Goal: Communication & Community: Answer question/provide support

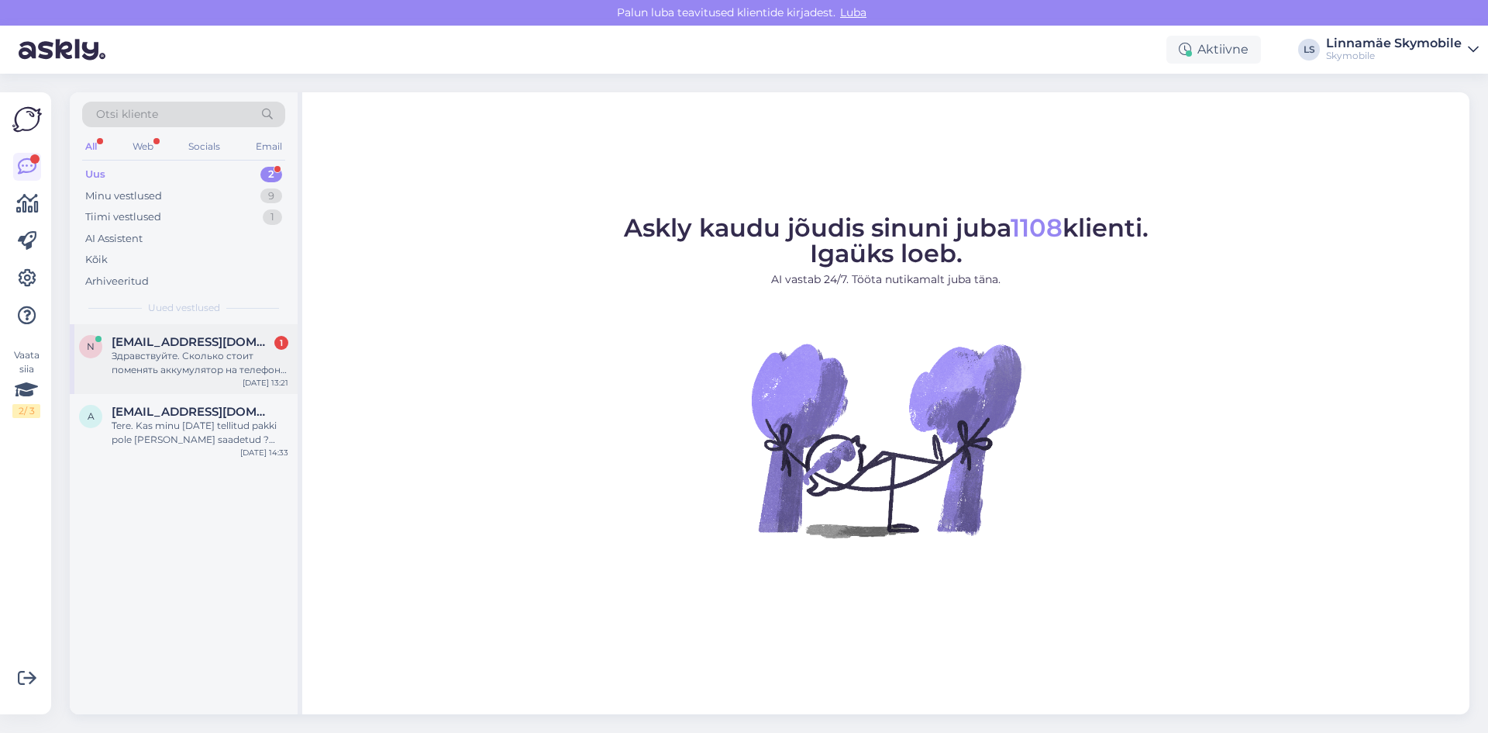
click at [177, 333] on div "n nemealus@gmail.com 1 Здравствуйте. Сколько стоит поменять аккумулятор на теле…" at bounding box center [184, 359] width 228 height 70
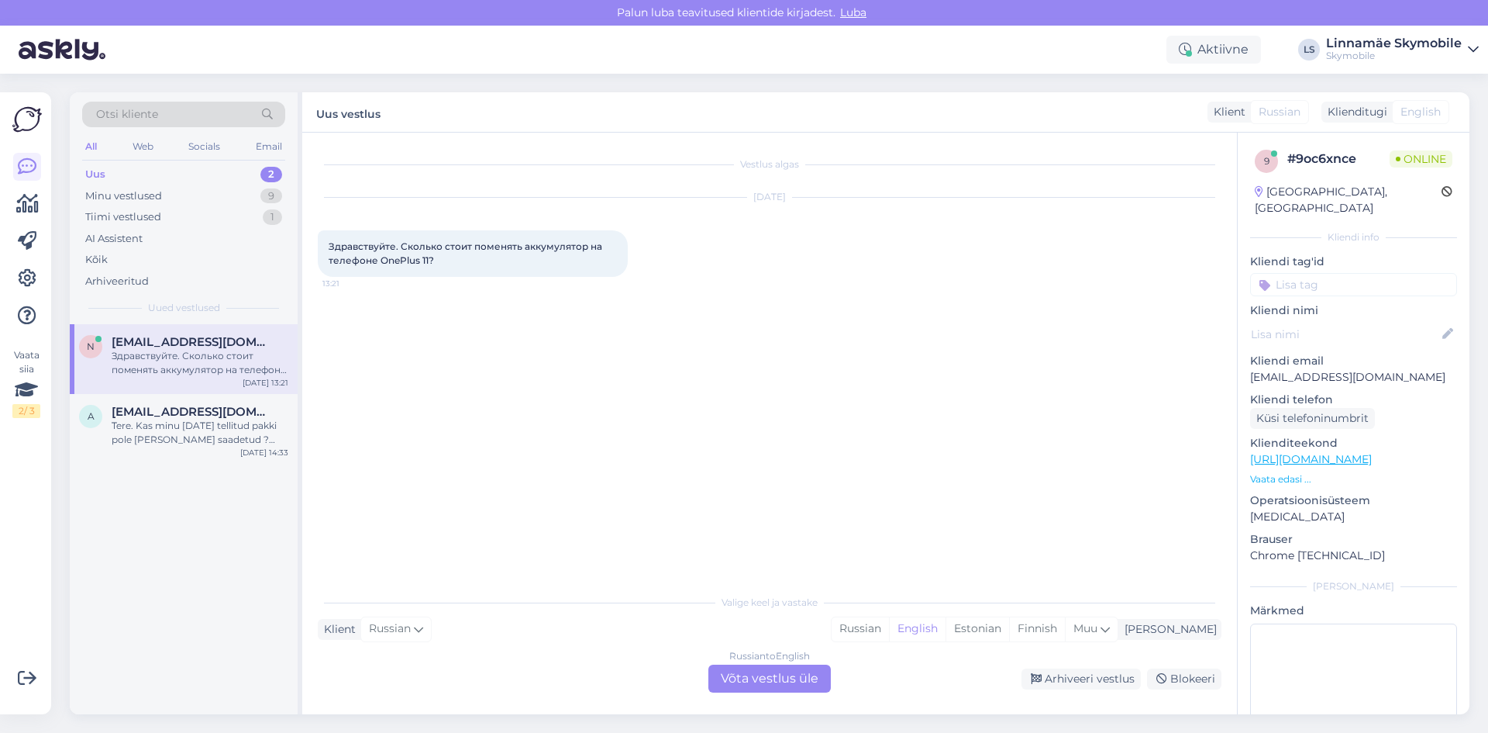
drag, startPoint x: 918, startPoint y: 622, endPoint x: 864, endPoint y: 619, distance: 53.6
click at [889, 622] on div "Russian" at bounding box center [860, 628] width 57 height 23
click at [795, 677] on div "Russian to Russian Võta vestlus üle" at bounding box center [769, 678] width 122 height 28
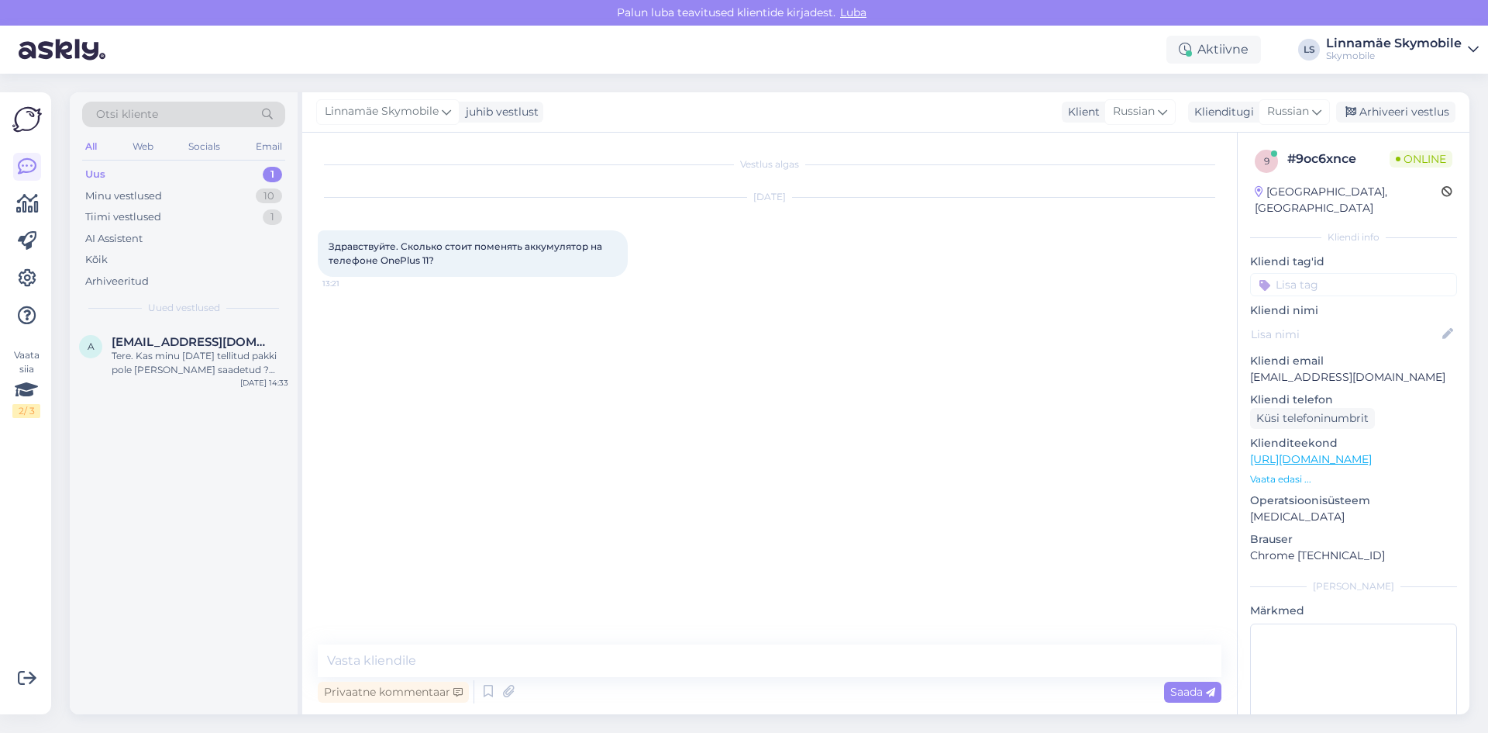
drag, startPoint x: 604, startPoint y: 640, endPoint x: 581, endPoint y: 627, distance: 25.7
click at [594, 629] on div "Vestlus algas Sep 22 2025 Здравствуйте. Сколько стоит поменять аккумулятор на т…" at bounding box center [769, 423] width 935 height 581
click at [537, 664] on textarea at bounding box center [770, 660] width 904 height 33
type textarea "Здравствуйте.Замена аккумулятора стоить 75 евро"
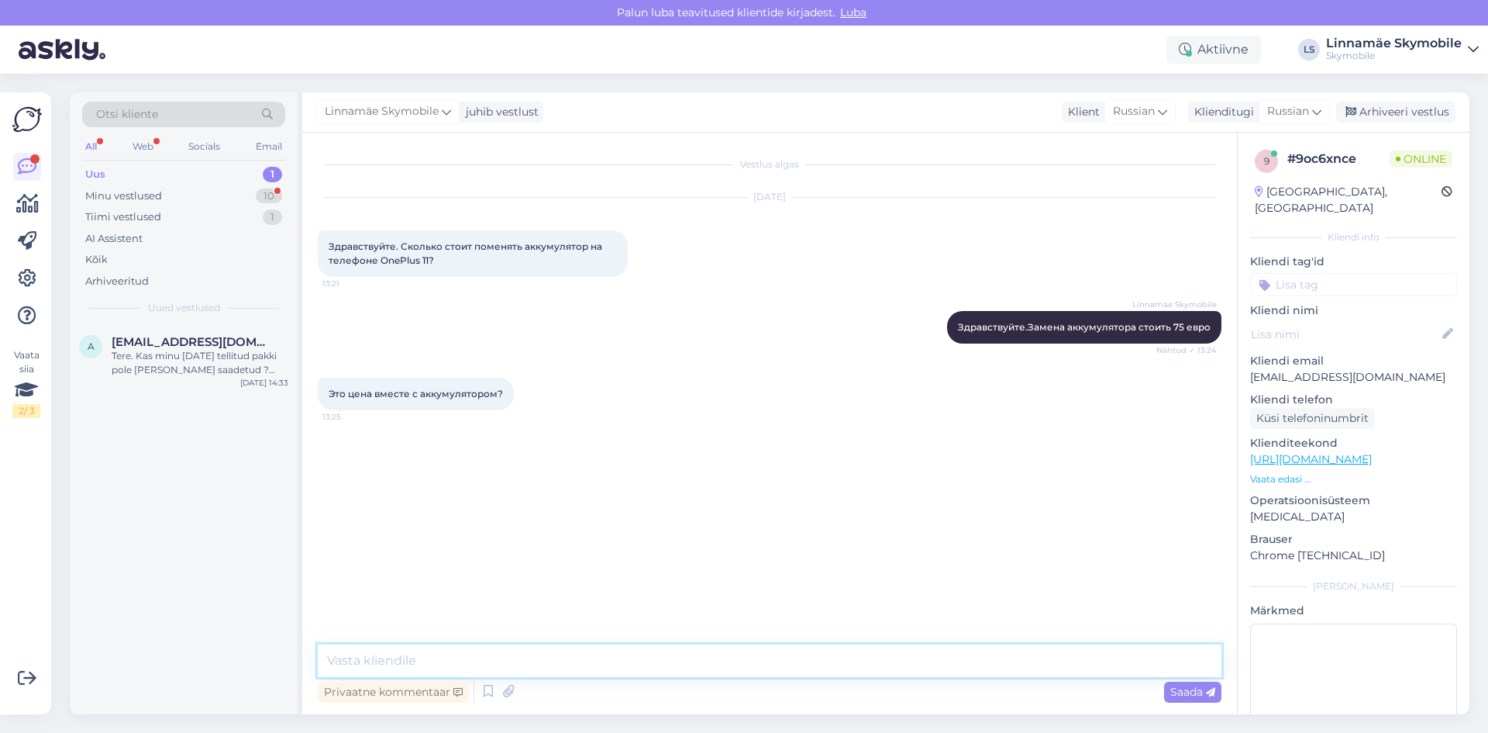
click at [442, 666] on textarea at bounding box center [770, 660] width 904 height 33
type textarea "Ä"
type textarea "Это итоговая цена.Аккумулятор + работа"
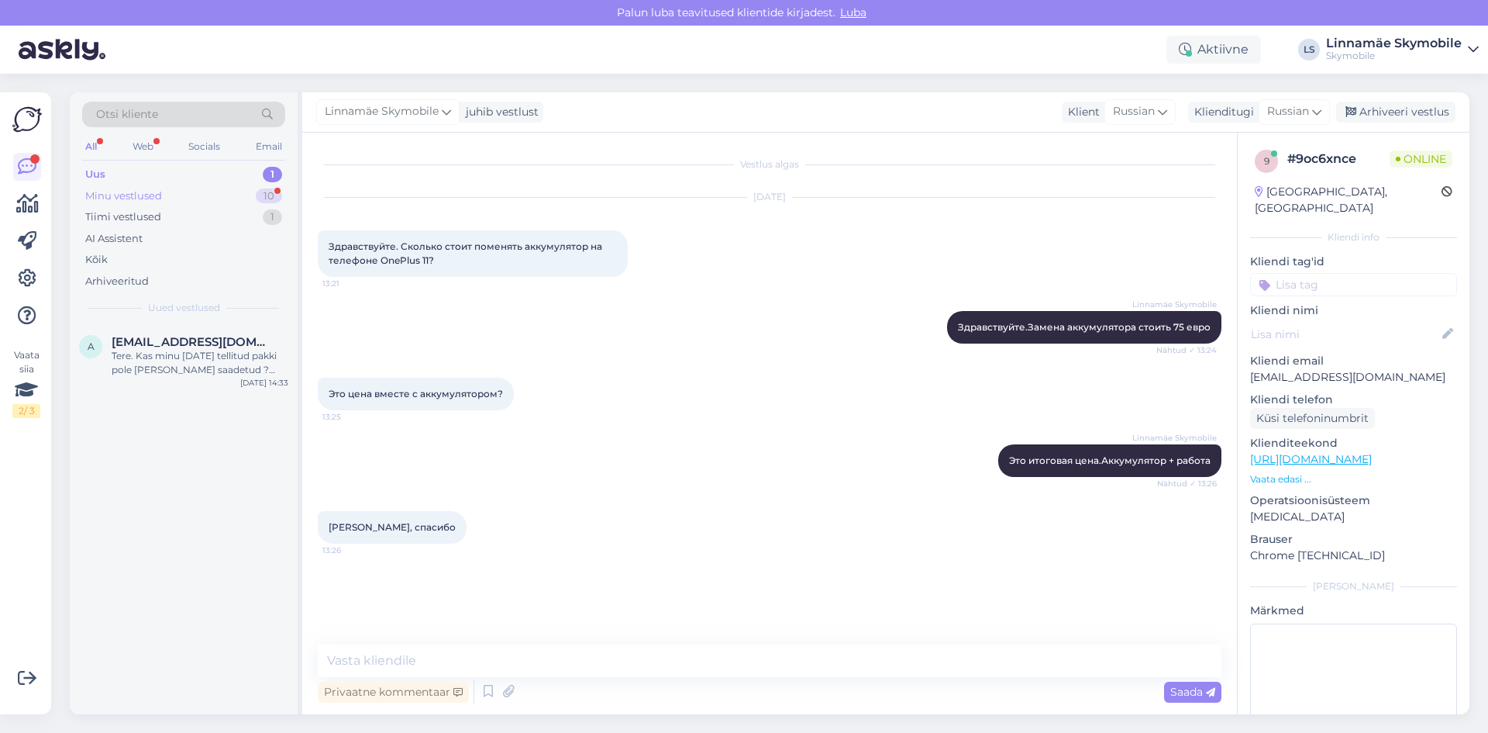
click at [174, 189] on div "Minu vestlused 10" at bounding box center [183, 196] width 203 height 22
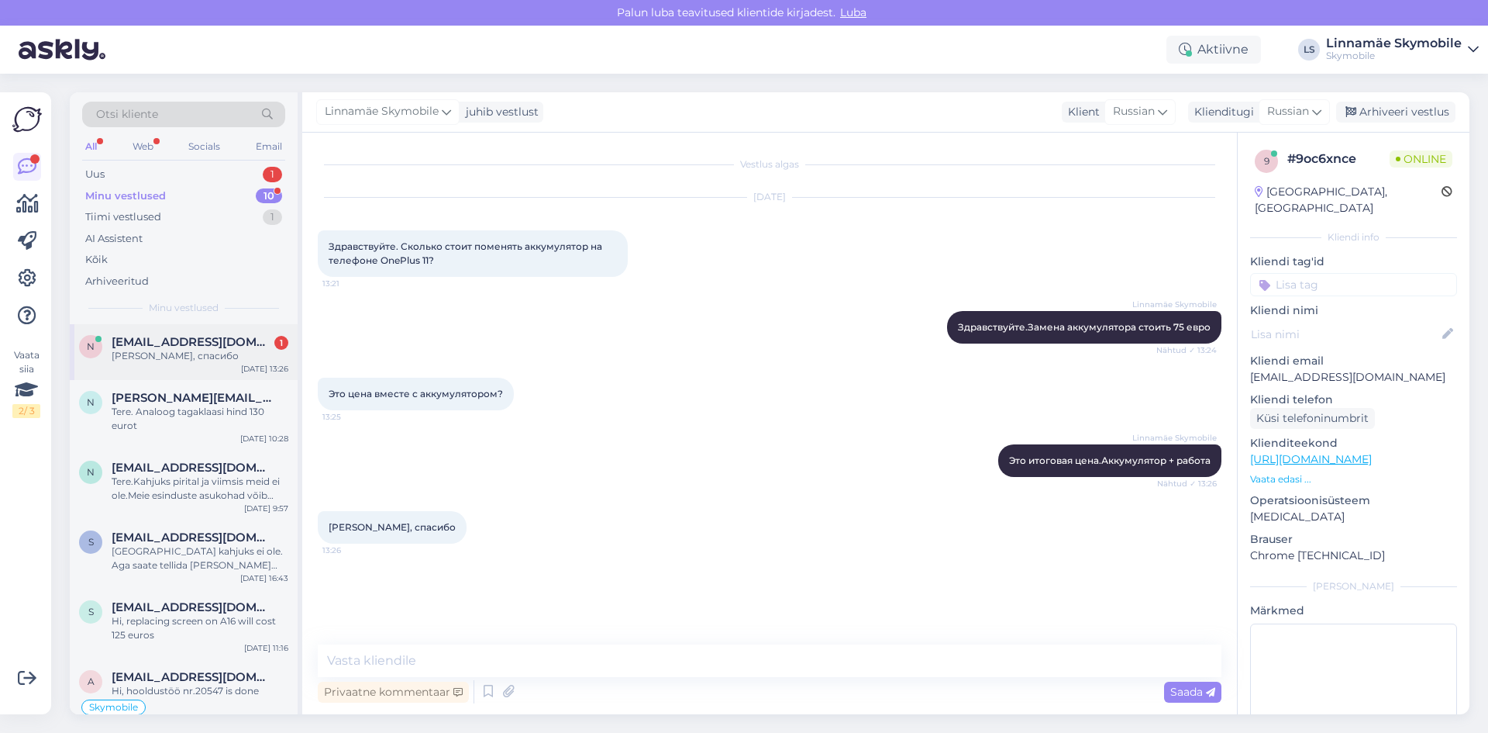
click at [168, 344] on span "[EMAIL_ADDRESS][DOMAIN_NAME]" at bounding box center [192, 342] width 161 height 14
click at [558, 566] on div "Vestlus algas Sep 22 2025 Здравствуйте. Сколько стоит поменять аккумулятор на т…" at bounding box center [777, 389] width 918 height 482
click at [209, 174] on div "Uus 1" at bounding box center [183, 175] width 203 height 22
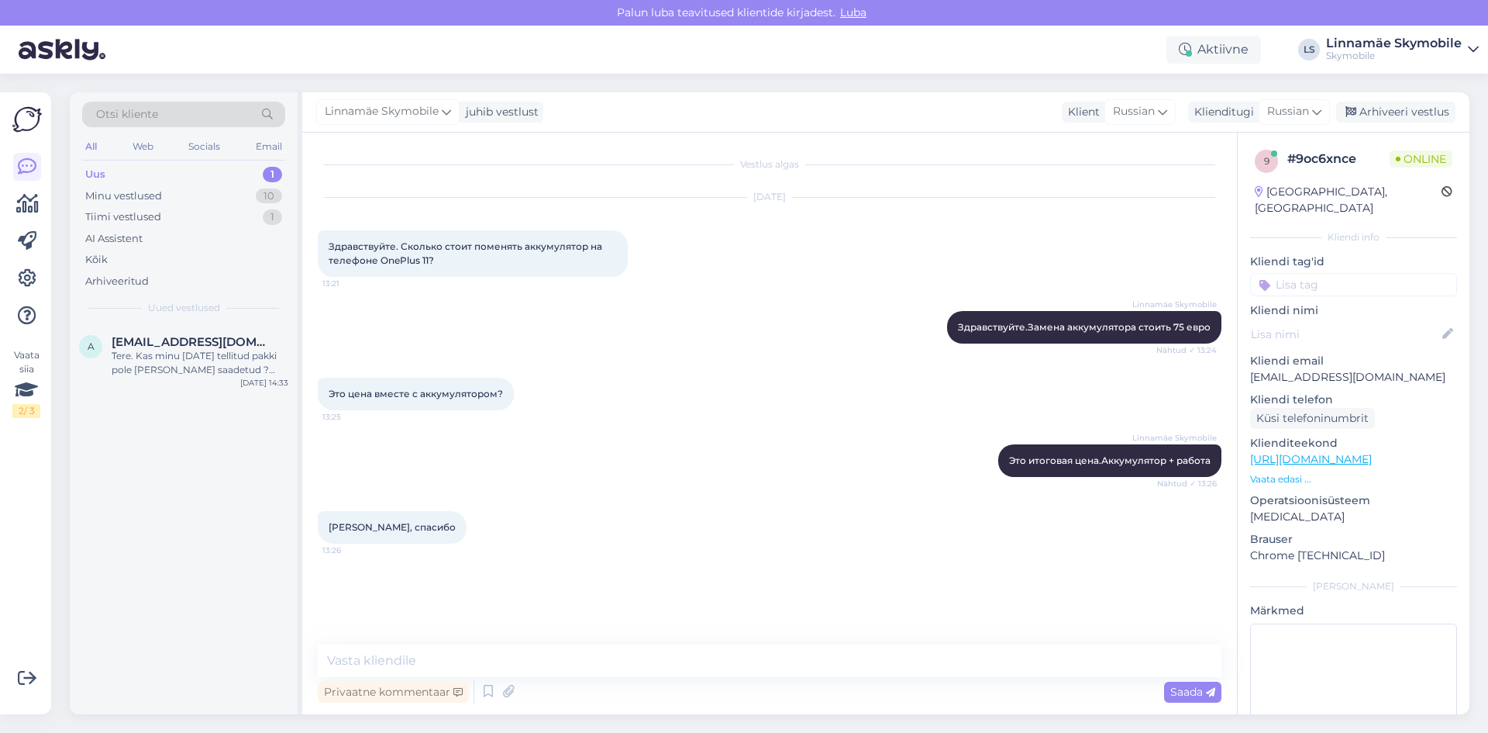
click at [554, 595] on div "Vestlus algas Sep 22 2025 Здравствуйте. Сколько стоит поменять аккумулятор на т…" at bounding box center [777, 389] width 918 height 482
click at [1346, 273] on input at bounding box center [1353, 284] width 207 height 23
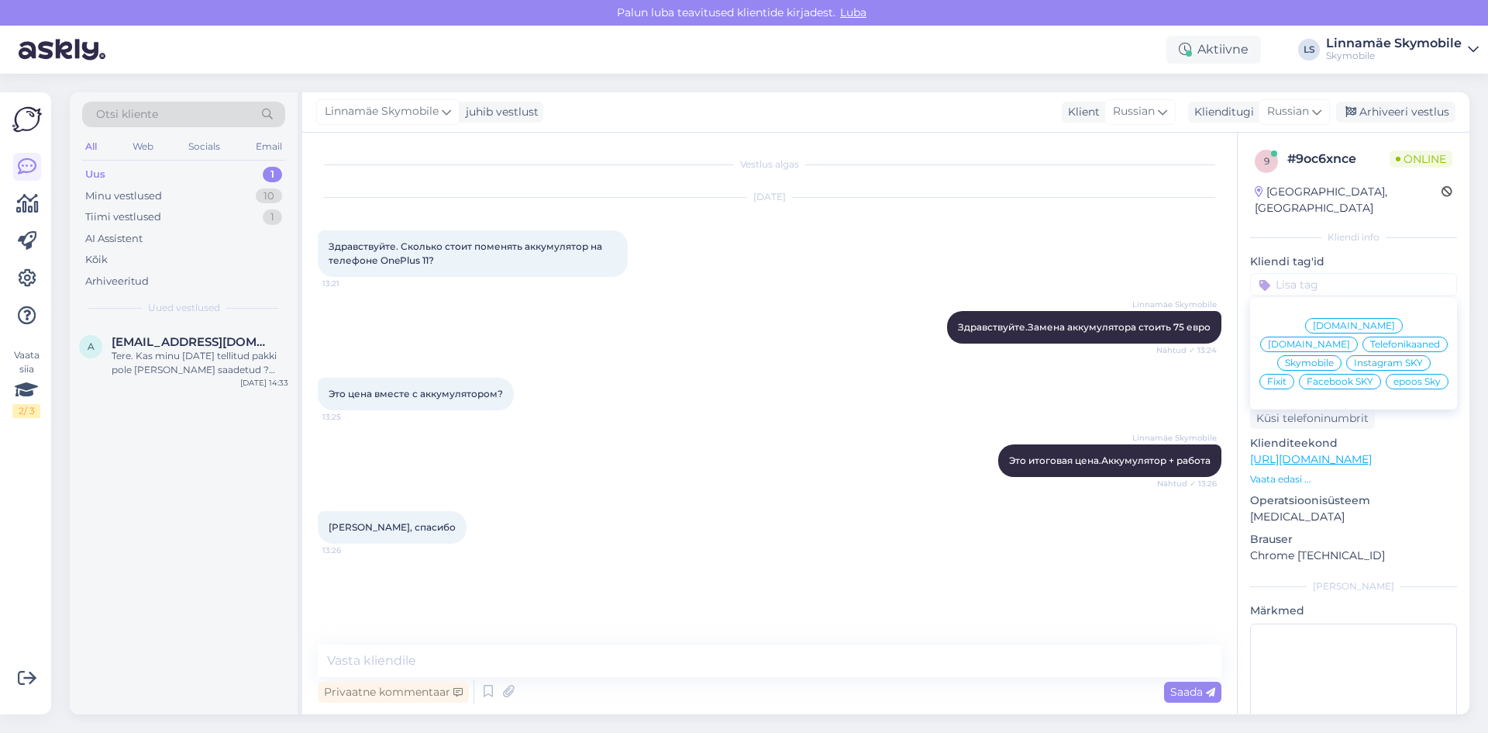
click at [1102, 280] on div "Sep 22 2025 Здравствуйте. Сколько стоит поменять аккумулятор на телефоне OnePlu…" at bounding box center [770, 237] width 904 height 113
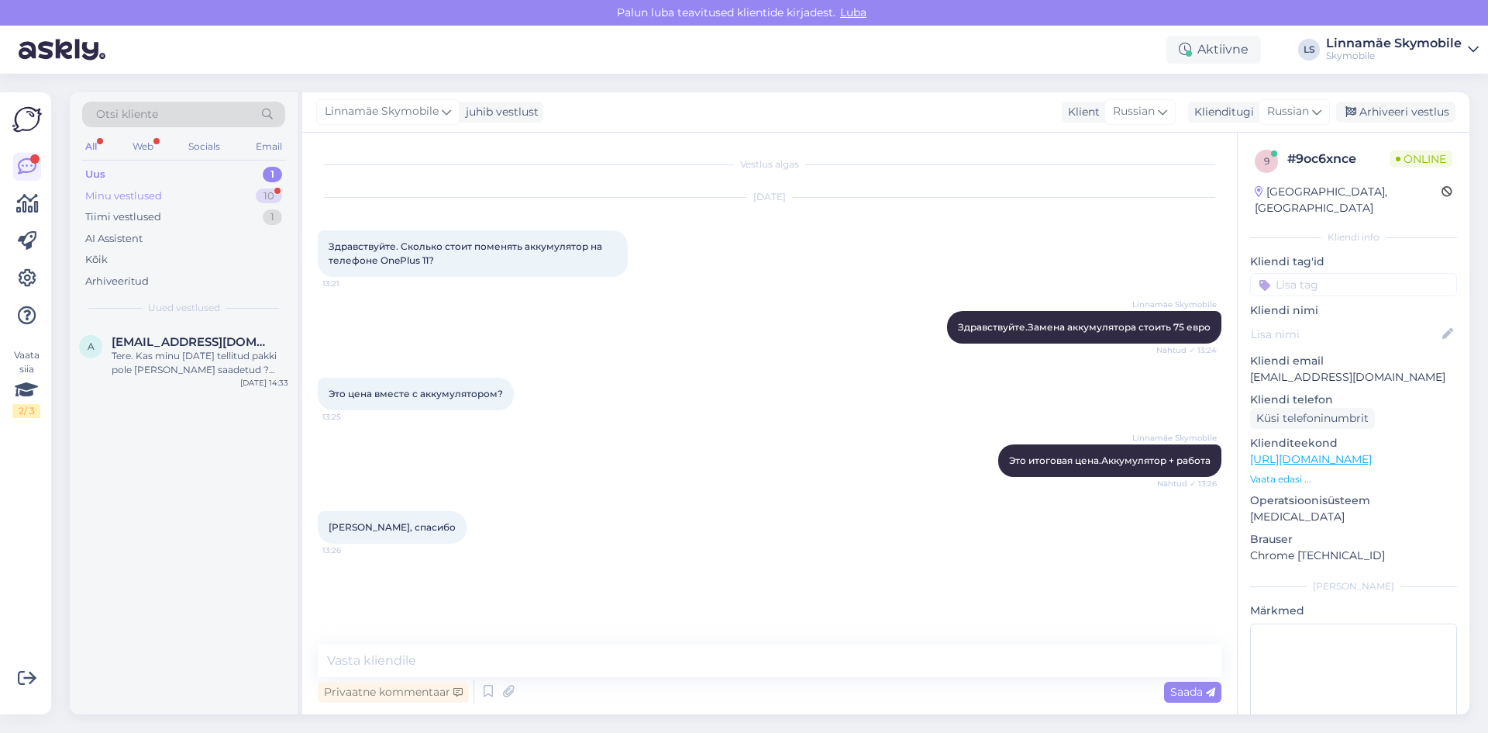
click at [161, 202] on div "Minu vestlused" at bounding box center [123, 196] width 77 height 16
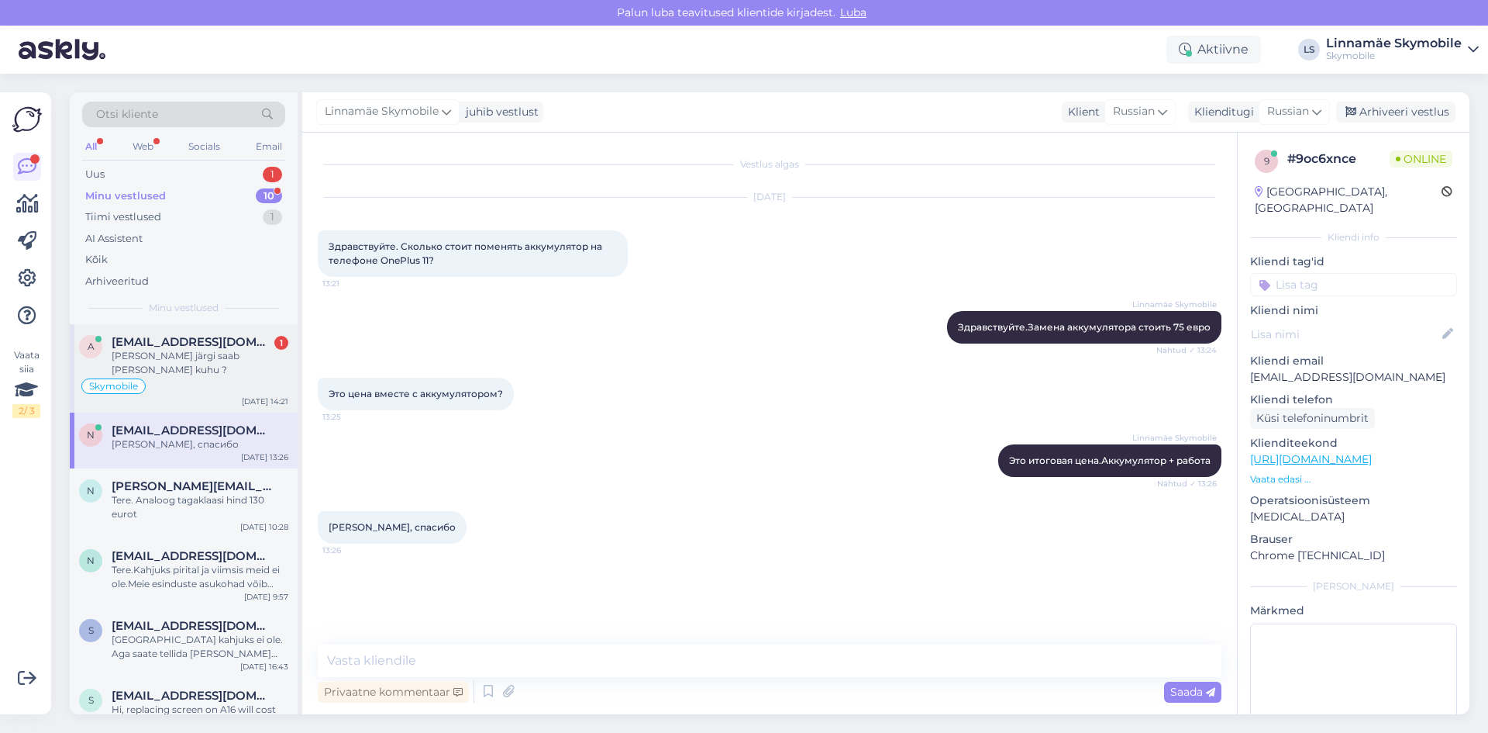
click at [186, 356] on div "[PERSON_NAME] järgi saab [PERSON_NAME] kuhu ?" at bounding box center [200, 363] width 177 height 28
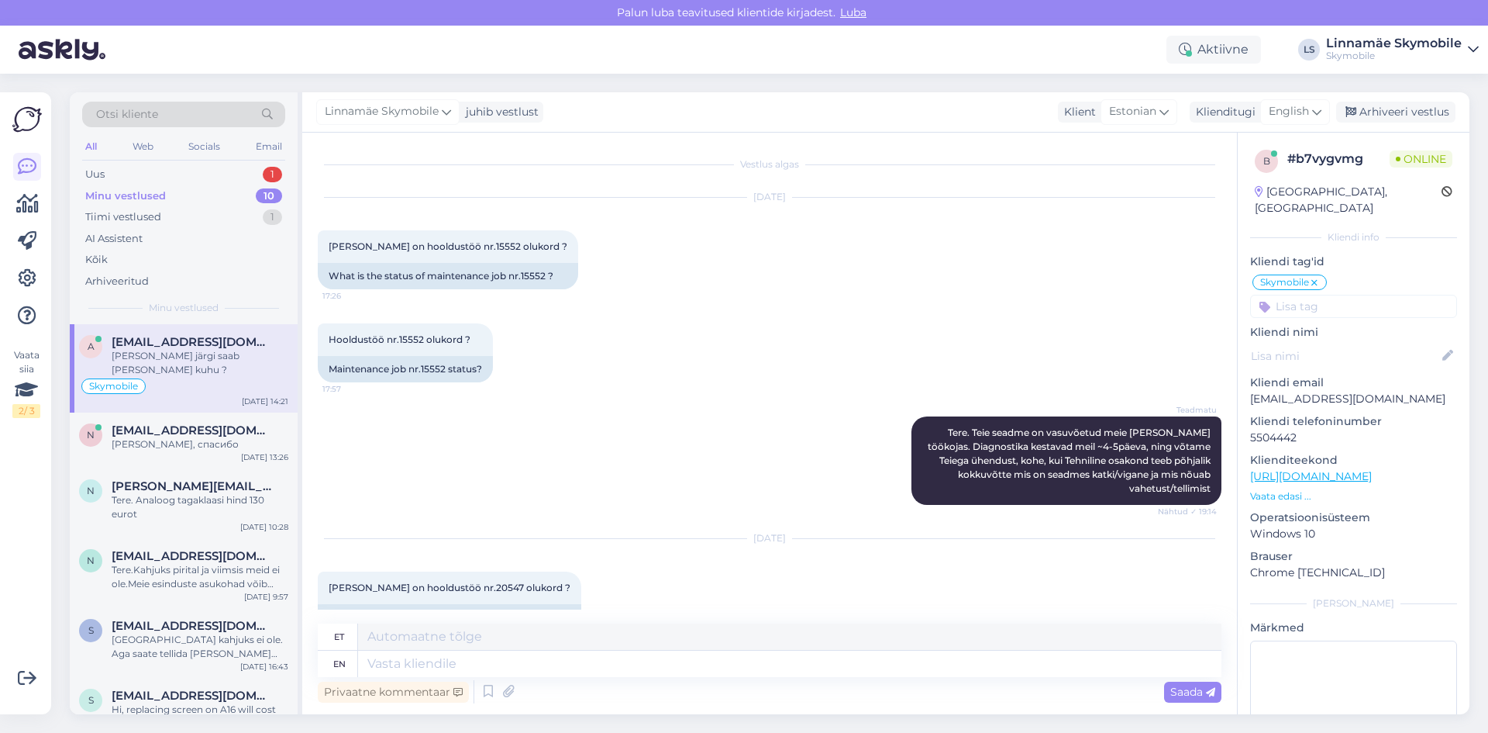
scroll to position [289, 0]
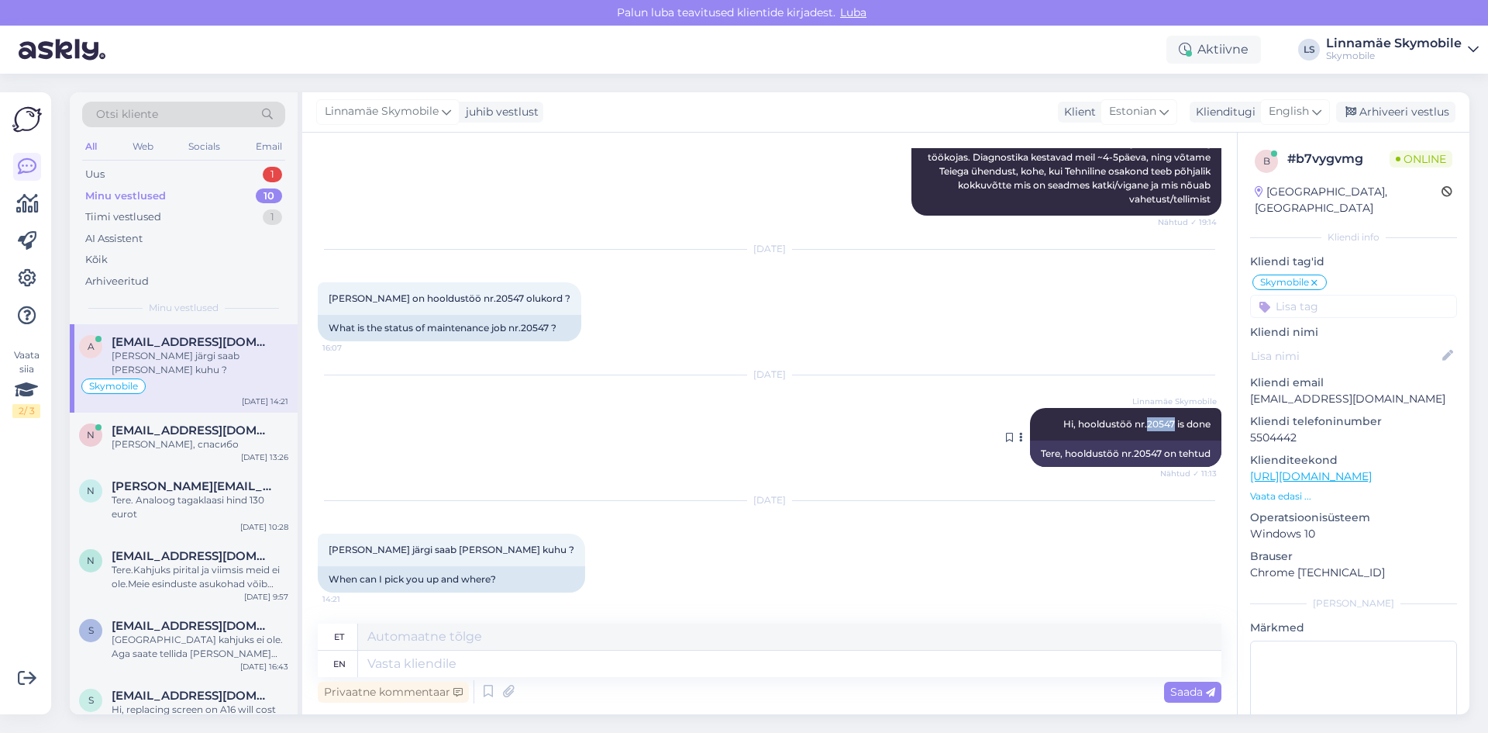
drag, startPoint x: 1135, startPoint y: 422, endPoint x: 1163, endPoint y: 426, distance: 28.3
click at [1163, 426] on span "Hi, hooldustöö nr.20547 is done" at bounding box center [1137, 424] width 147 height 12
copy span "20547"
click at [1305, 108] on span "English" at bounding box center [1289, 111] width 40 height 17
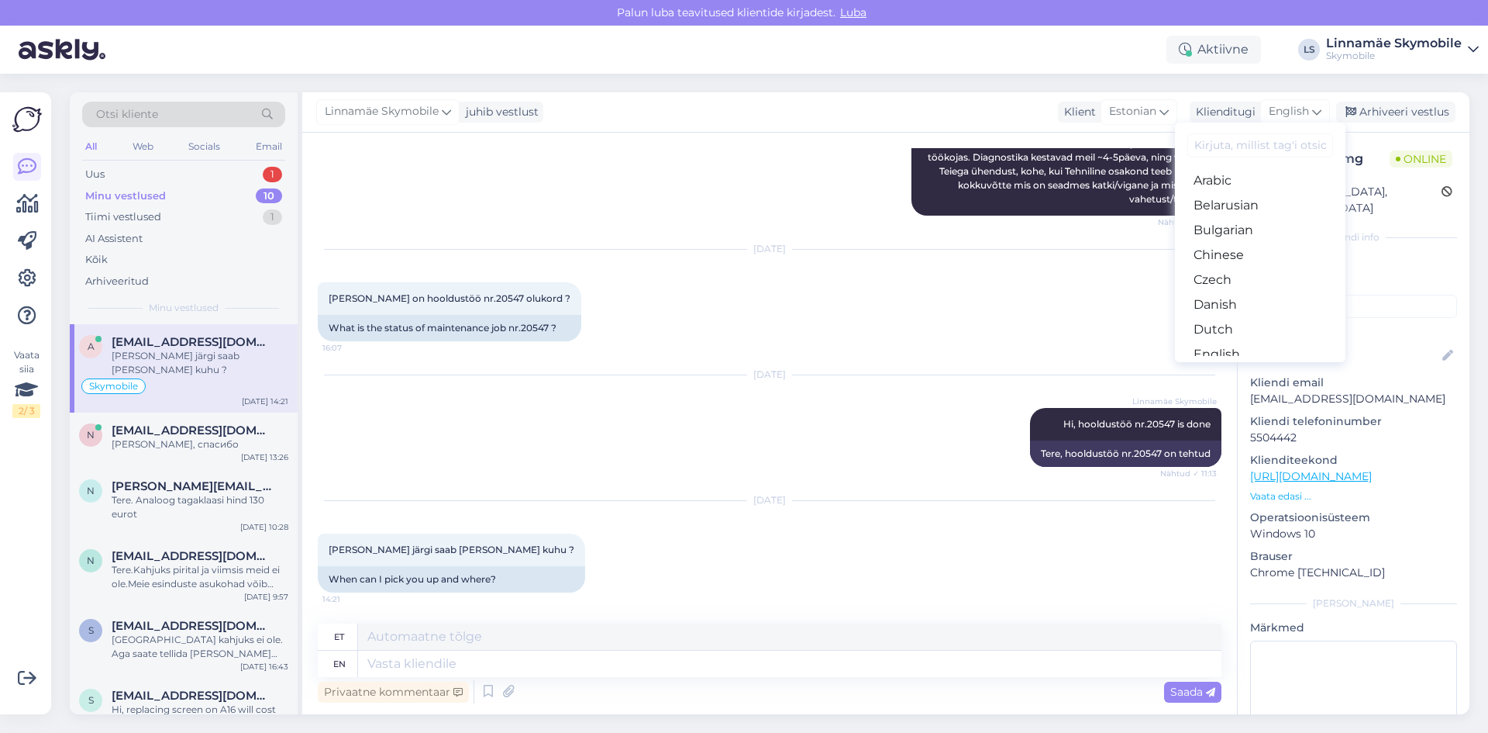
click at [1234, 147] on input at bounding box center [1261, 145] width 146 height 24
type input "es"
click at [1239, 197] on link "Estonian" at bounding box center [1260, 205] width 171 height 25
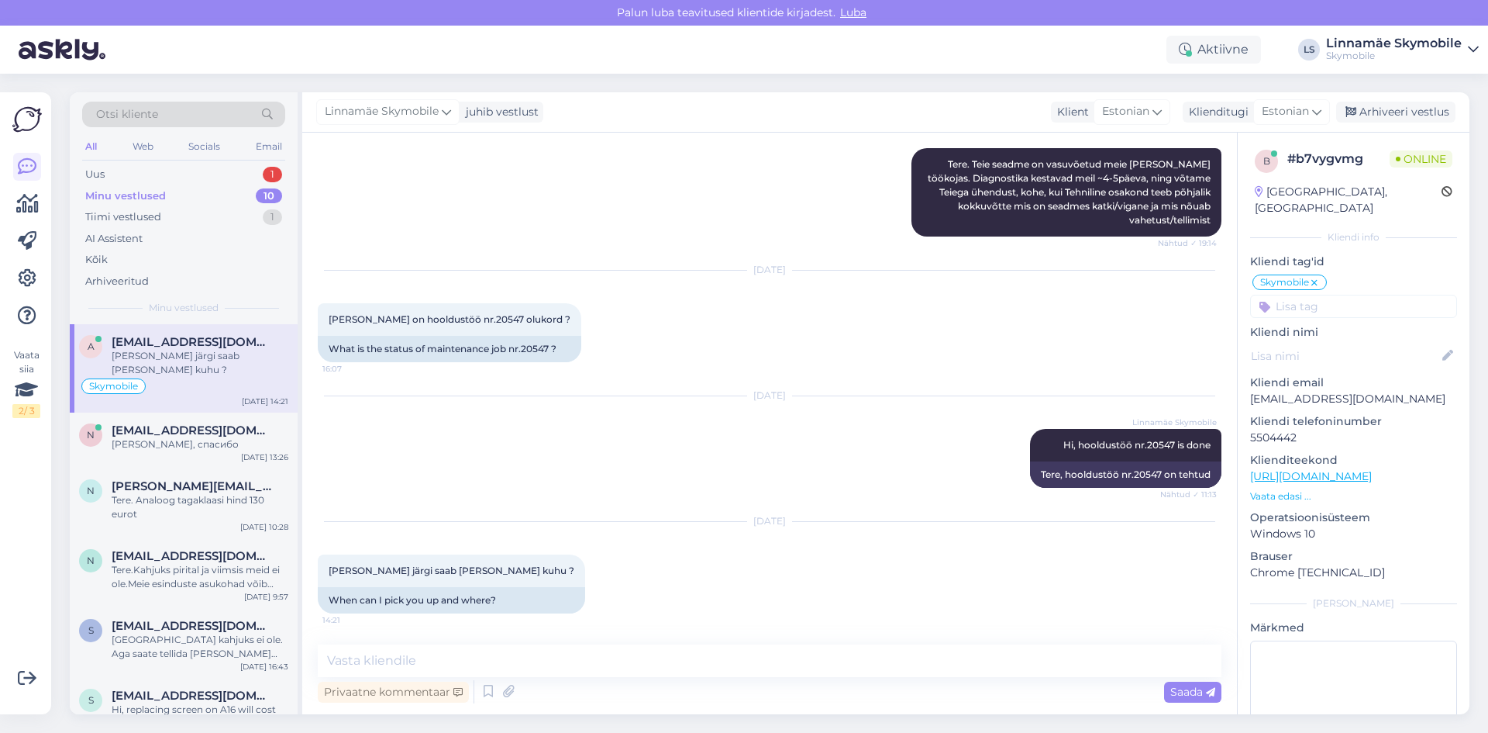
scroll to position [268, 0]
click at [433, 653] on textarea at bounding box center [770, 660] width 904 height 33
type textarea "T"
type textarea "Võib [PERSON_NAME] järgi tulla Kristiine Keskusesse YOLO pood"
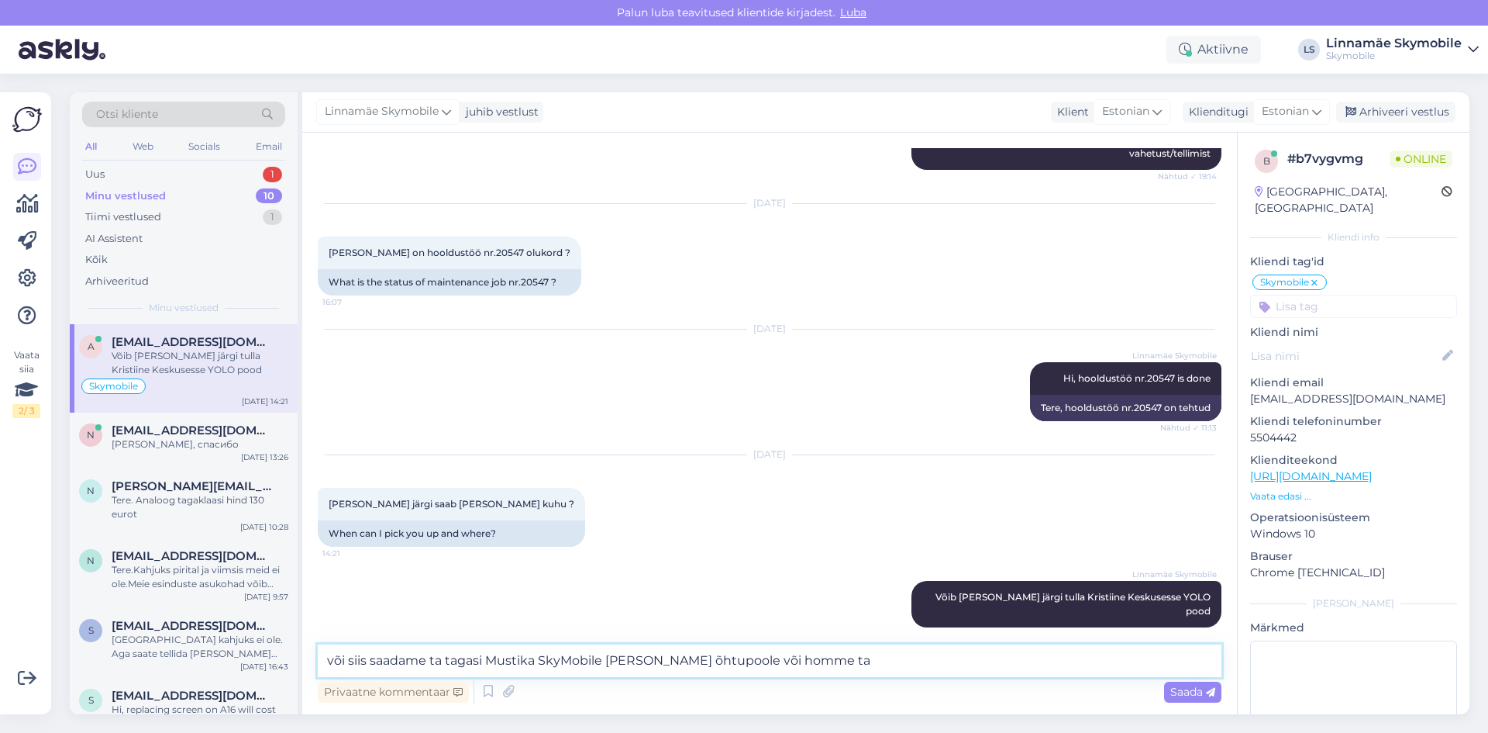
click at [678, 658] on textarea "või siis saadame ta tagasi Mustika SkyMobile ja täna õhtupoole või homme ta" at bounding box center [770, 660] width 904 height 33
click at [874, 660] on textarea "või siis saadame ta tagasi Mustika SkyMobile ja täna õhtu poole või homme ta" at bounding box center [770, 660] width 904 height 33
drag, startPoint x: 864, startPoint y: 658, endPoint x: 723, endPoint y: 662, distance: 141.1
click at [723, 662] on textarea "või siis saadame ta tagasi Mustika SkyMobile ja täna õhtu poole või homme ta" at bounding box center [770, 660] width 904 height 33
type textarea "või siis saadame ta tagasi Mustika SkyMobile"
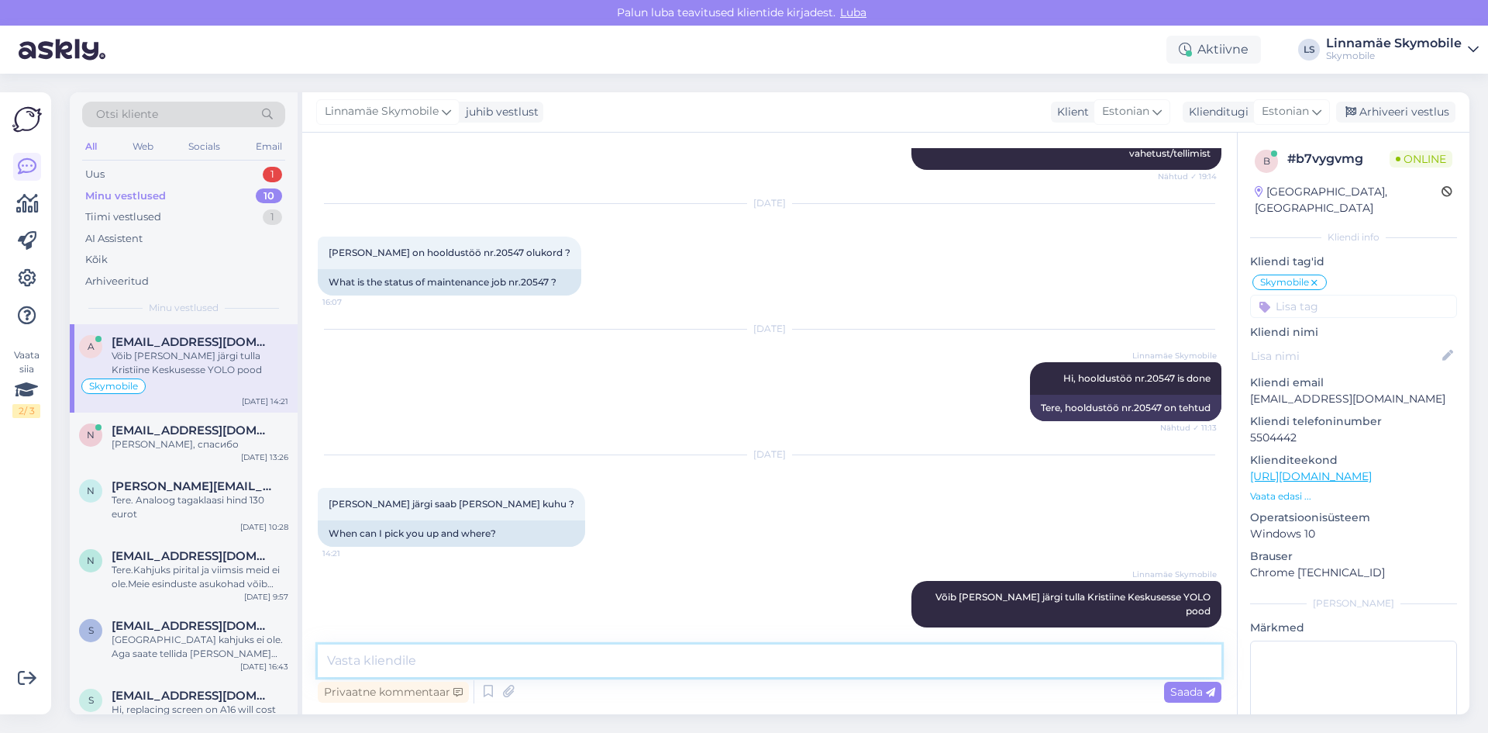
scroll to position [402, 0]
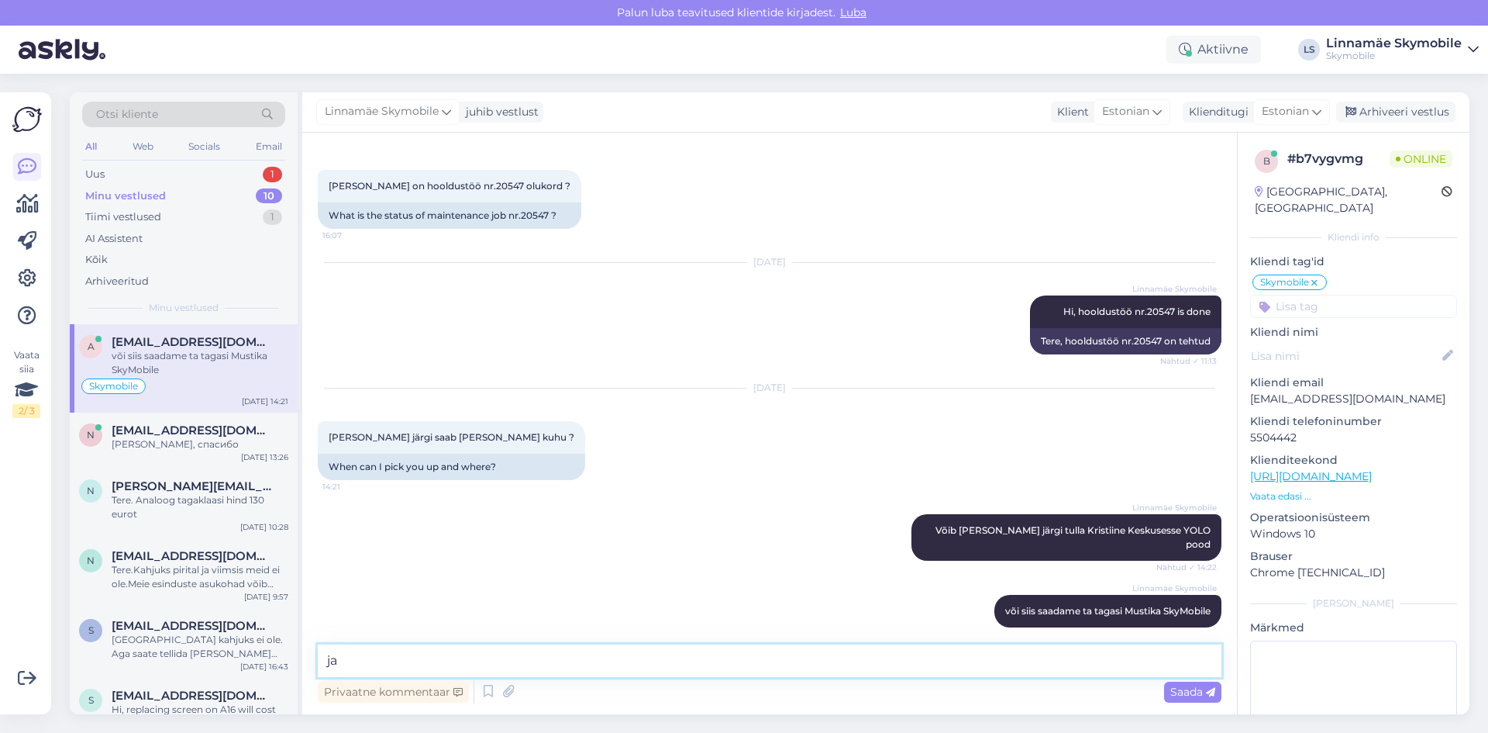
type textarea "j"
click at [107, 176] on div "Uus 1" at bounding box center [183, 175] width 203 height 22
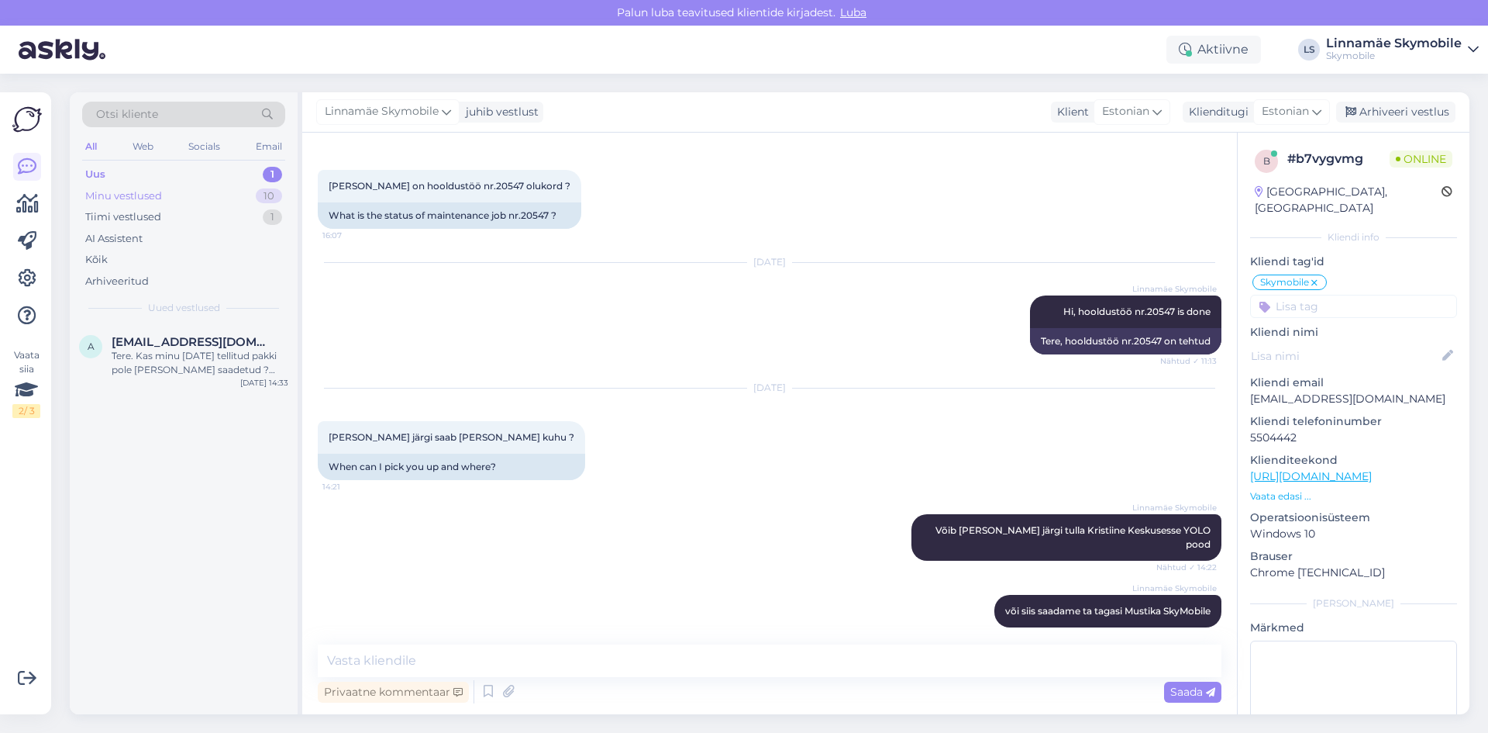
click at [136, 193] on div "Minu vestlused" at bounding box center [123, 196] width 77 height 16
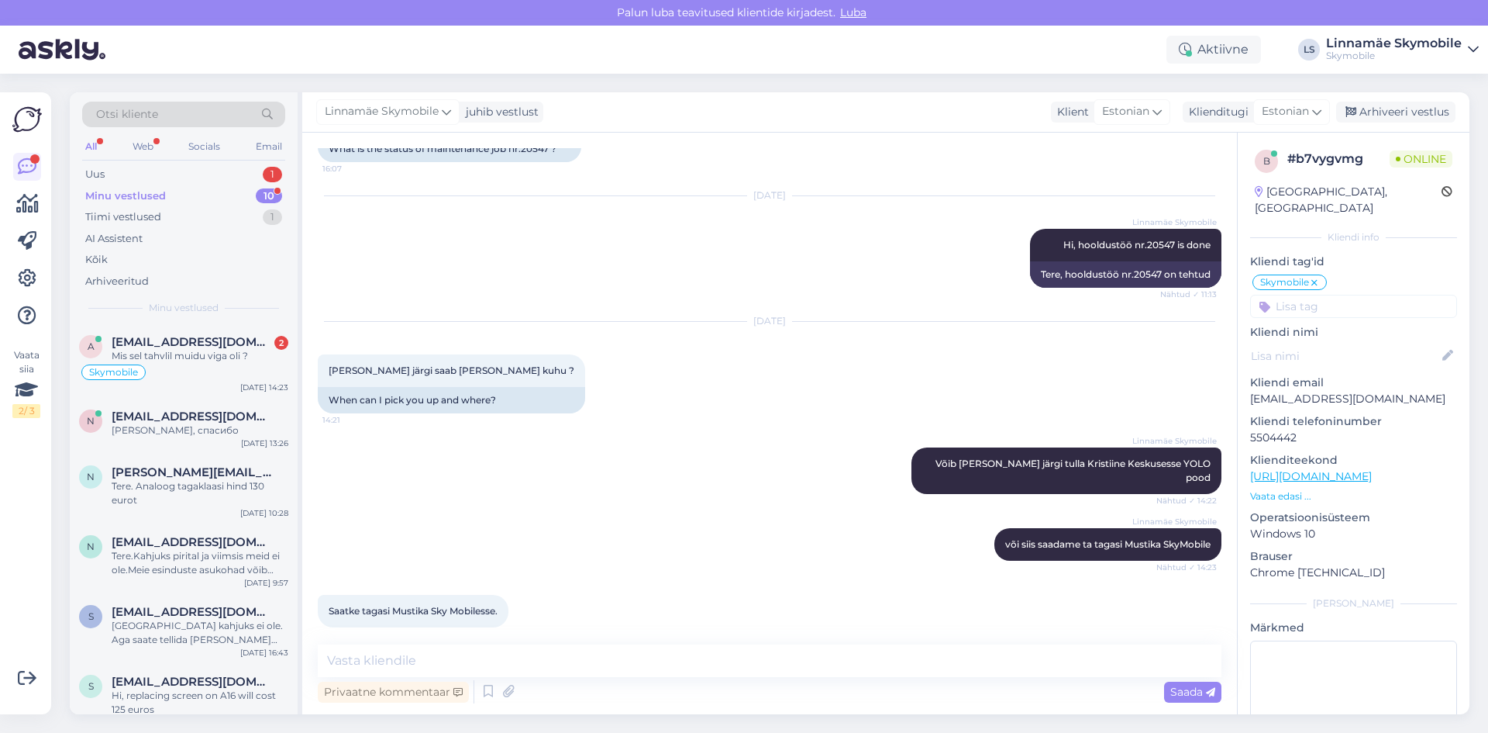
scroll to position [535, 0]
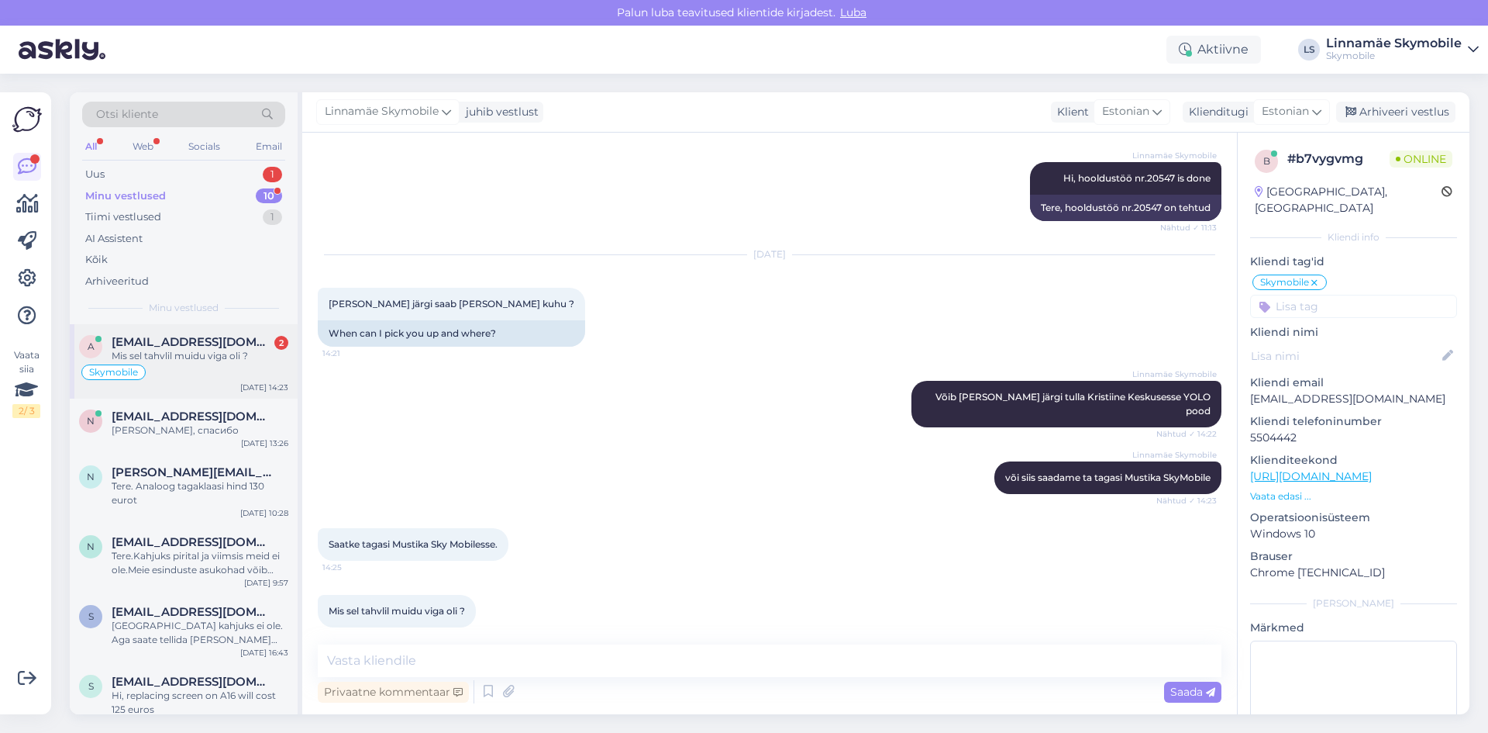
click at [247, 333] on div "a aivarkaldre@gmail.com 2 Mis sel tahvlil muidu viga oli ? Skymobile Sep 22 14:…" at bounding box center [184, 361] width 228 height 74
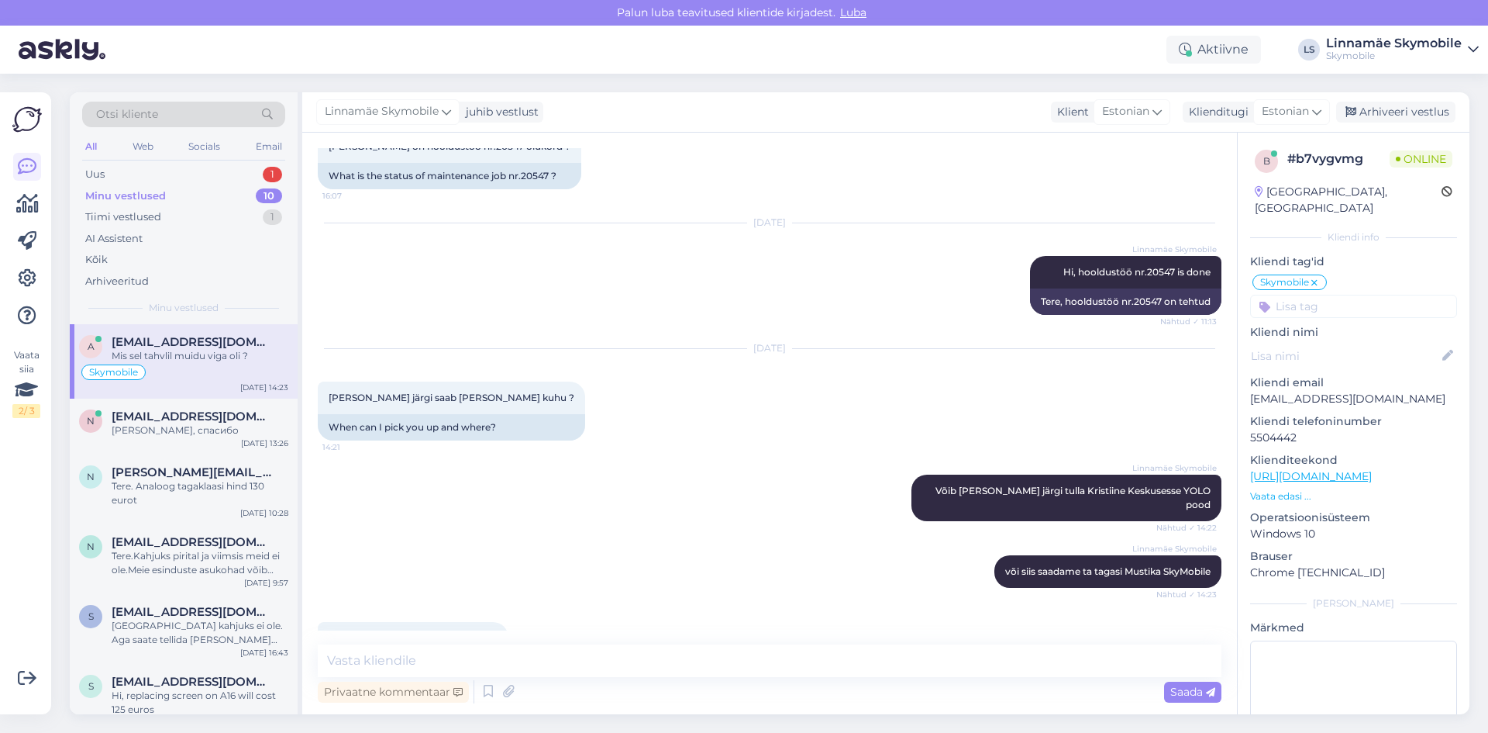
scroll to position [380, 0]
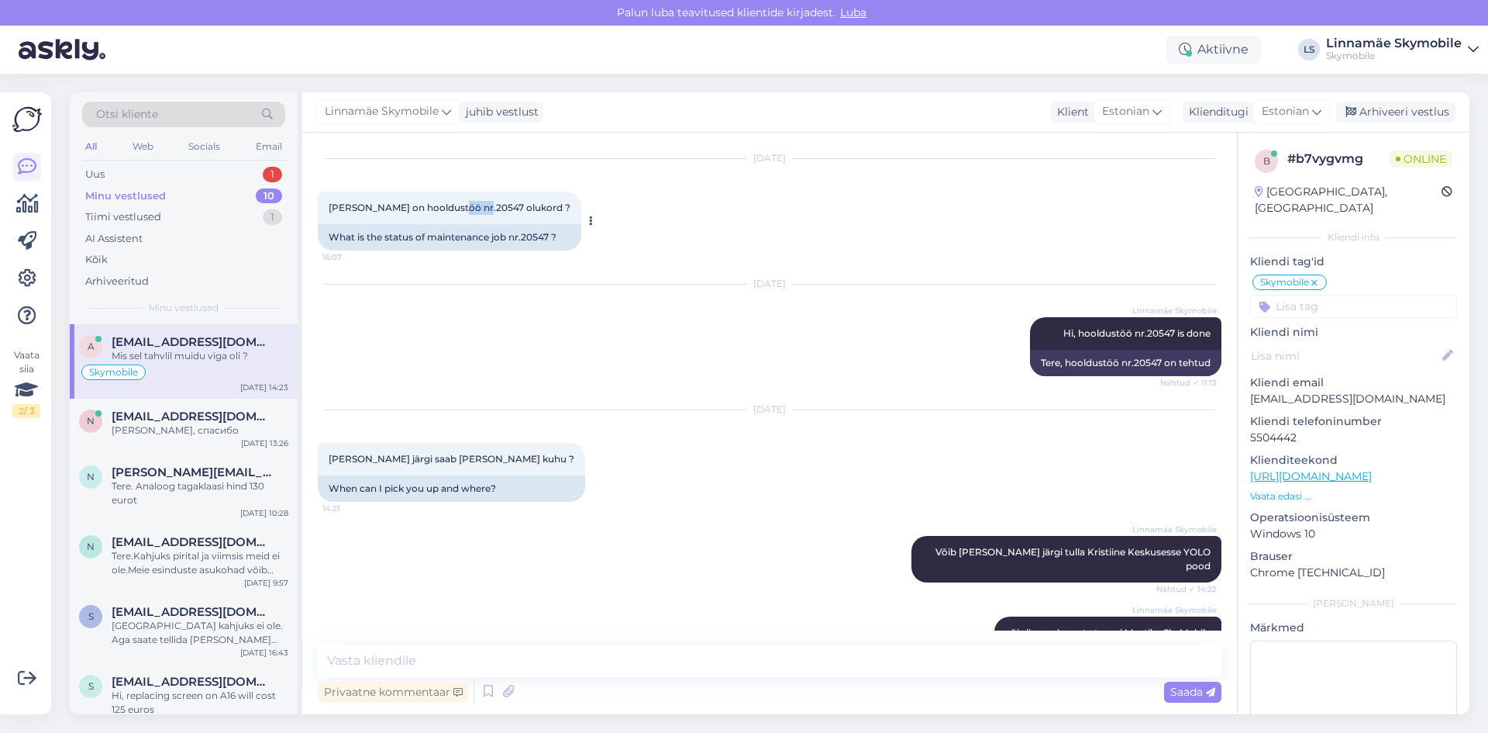
drag, startPoint x: 471, startPoint y: 204, endPoint x: 448, endPoint y: 208, distance: 23.6
click at [448, 208] on span "[PERSON_NAME] on hooldustöö nr.20547 olukord ?" at bounding box center [450, 208] width 242 height 12
copy span "20547"
click at [584, 648] on textarea at bounding box center [770, 660] width 904 height 33
type textarea "E"
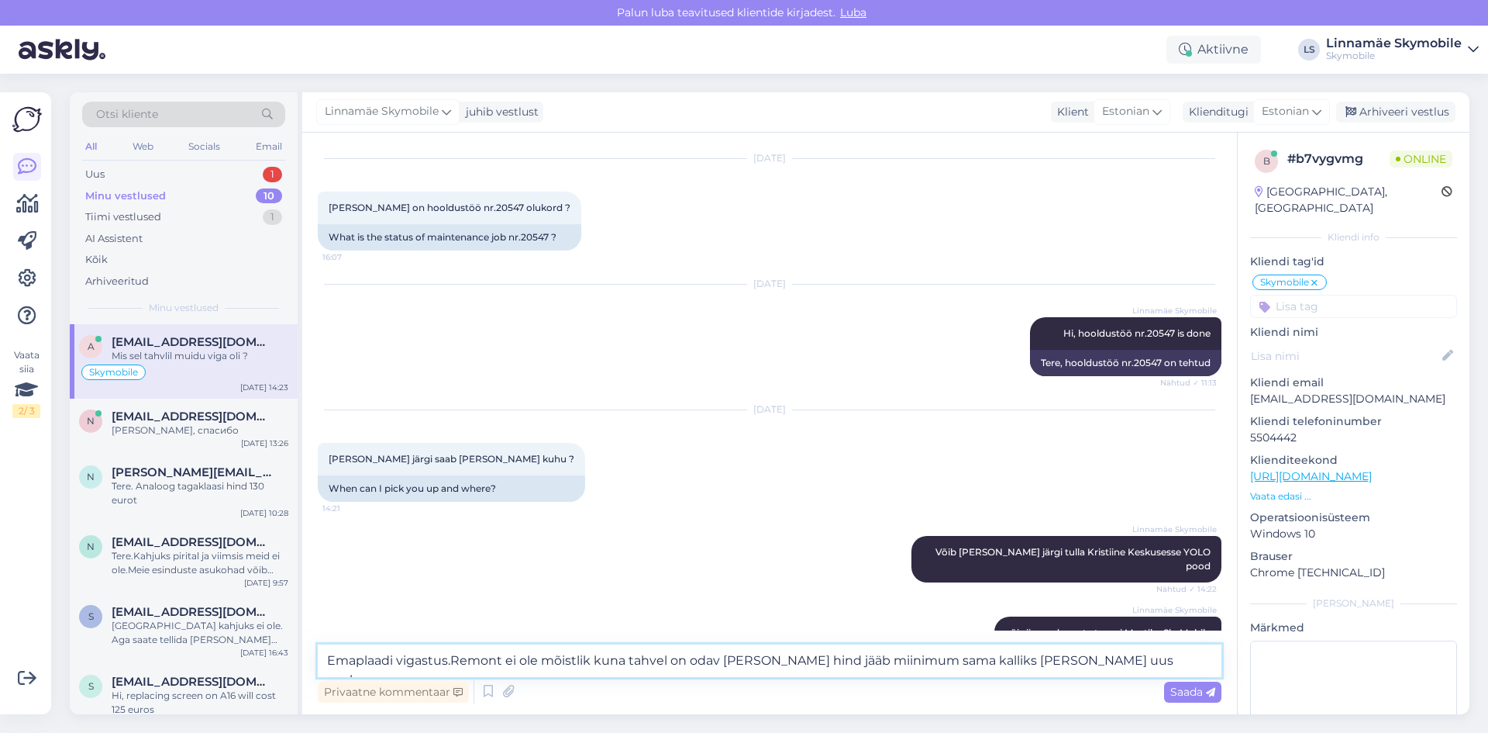
type textarea "Emaplaadi vigastus.Remont ei ole mõistlik kuna tahvel on odav [PERSON_NAME] hin…"
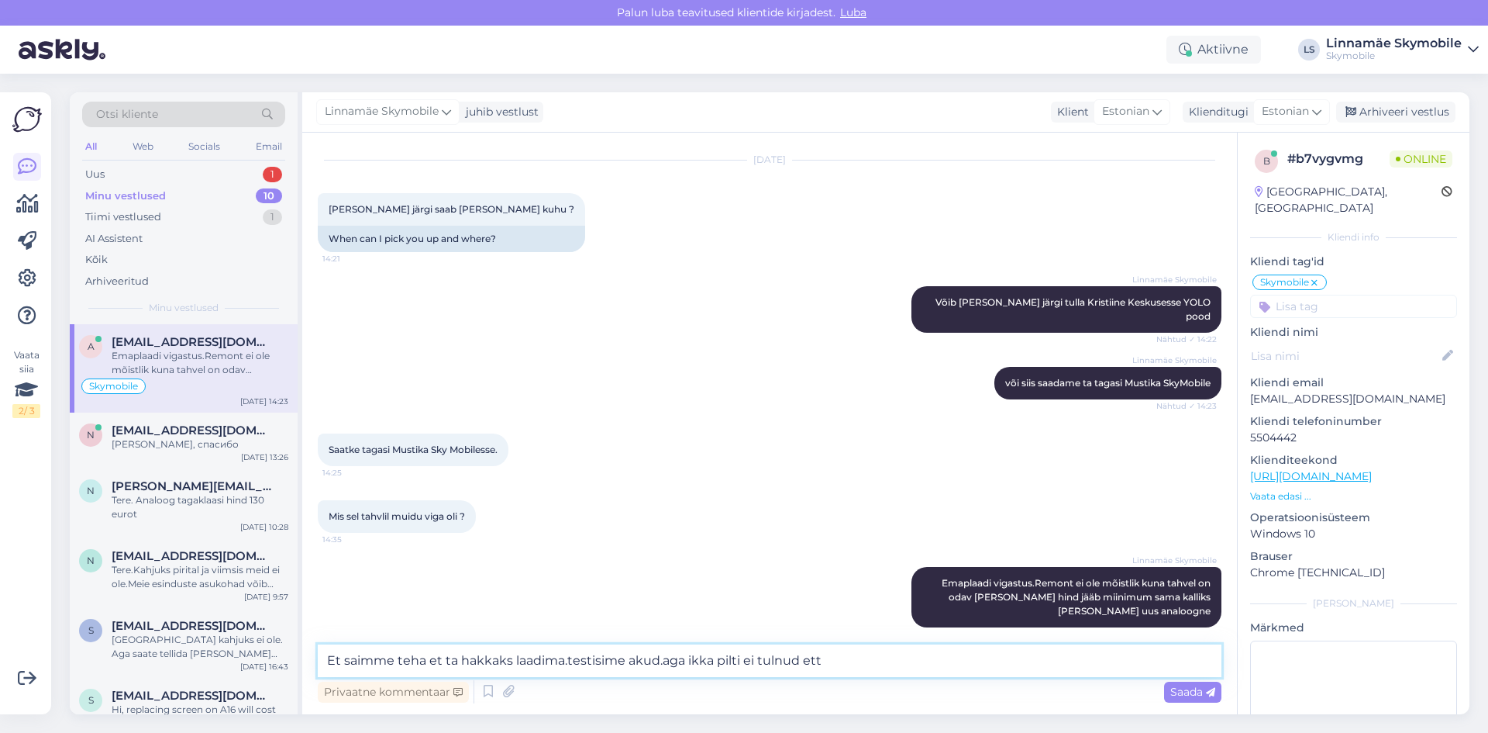
type textarea "Et saimme teha et ta hakkaks laadima.testisime akud.aga ikka pilti ei tulnud et…"
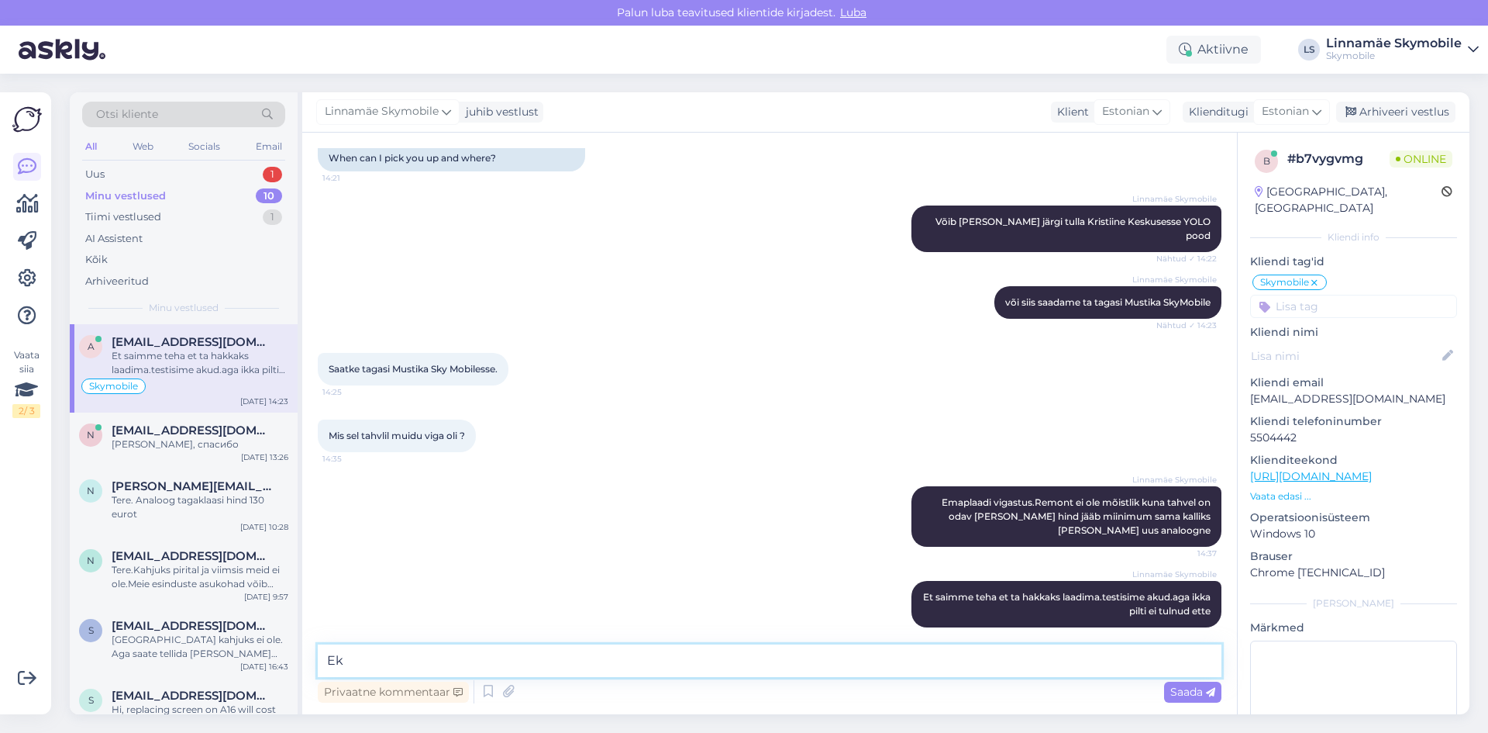
type textarea "E"
click at [606, 533] on div "Linnamäe Skymobile Emaplaadi vigastus.Remont ei ole mõistlik kuna tahvel on oda…" at bounding box center [770, 516] width 904 height 95
click at [605, 533] on div "Linnamäe Skymobile Emaplaadi vigastus.Remont ei ole mõistlik kuna tahvel on oda…" at bounding box center [770, 516] width 904 height 95
click at [460, 653] on textarea at bounding box center [770, 660] width 904 height 33
click at [109, 174] on div "Uus 1" at bounding box center [183, 175] width 203 height 22
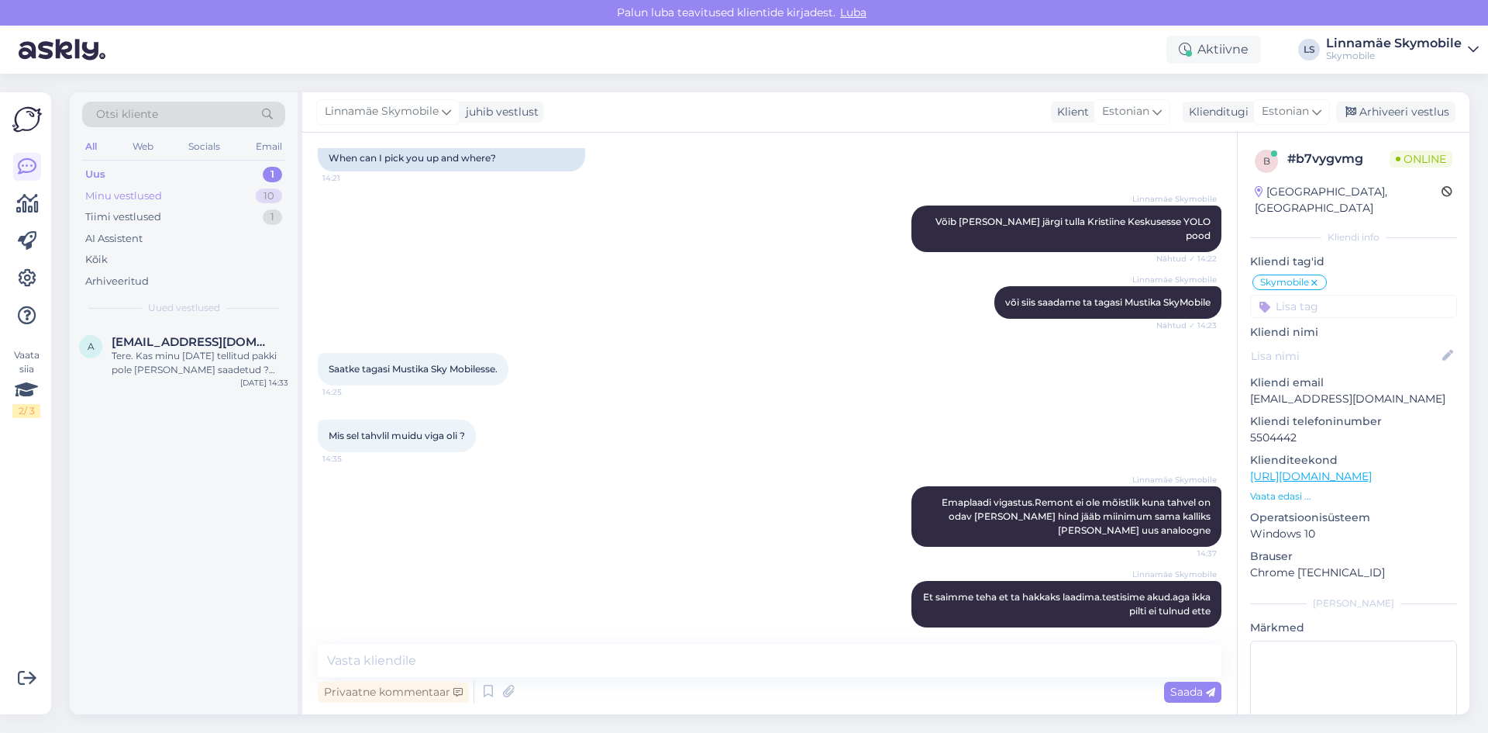
click at [129, 199] on div "Minu vestlused" at bounding box center [123, 196] width 77 height 16
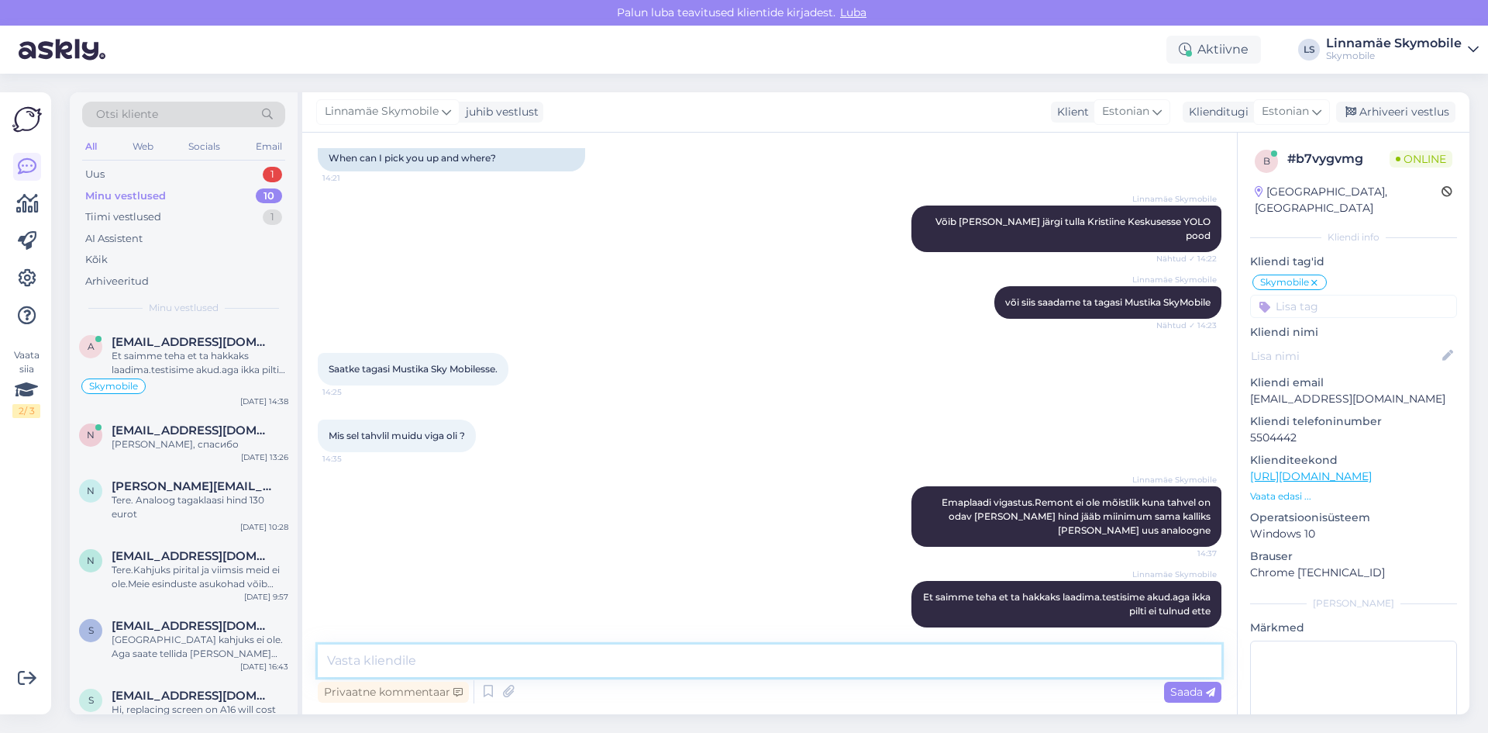
click at [574, 656] on textarea at bounding box center [770, 660] width 904 height 33
click at [591, 564] on div "Linnamäe Skymobile Et saimme teha et ta hakkaks laadima.testisime akud.aga ikka…" at bounding box center [770, 604] width 904 height 81
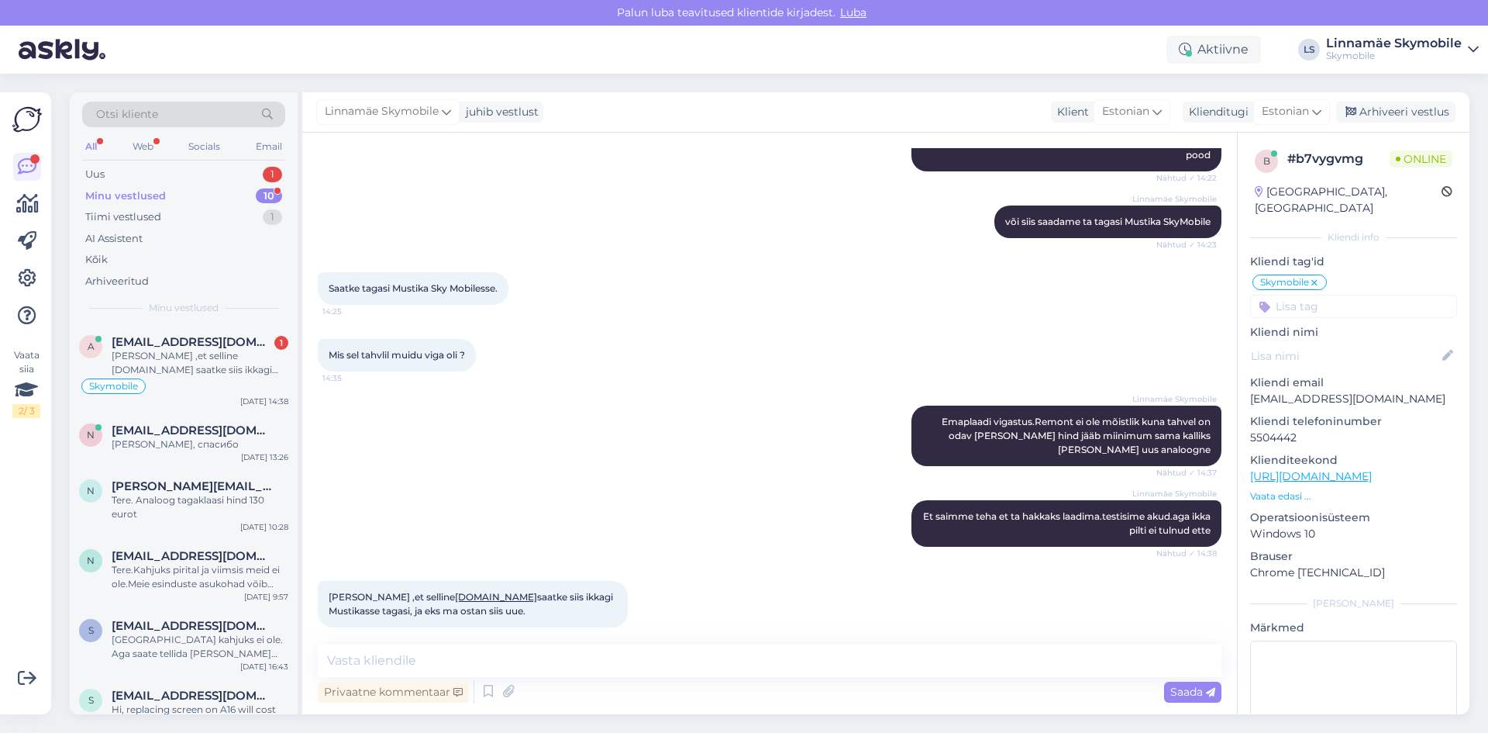
click at [762, 569] on div "Ah soo ,et selline olukord.No saatke siis ikkagi Mustikasse tagasi, ja eks ma o…" at bounding box center [770, 604] width 904 height 81
click at [762, 564] on div "Ah soo ,et selline olukord.No saatke siis ikkagi Mustikasse tagasi, ja eks ma o…" at bounding box center [770, 604] width 904 height 81
click at [443, 656] on textarea at bounding box center [770, 660] width 904 height 33
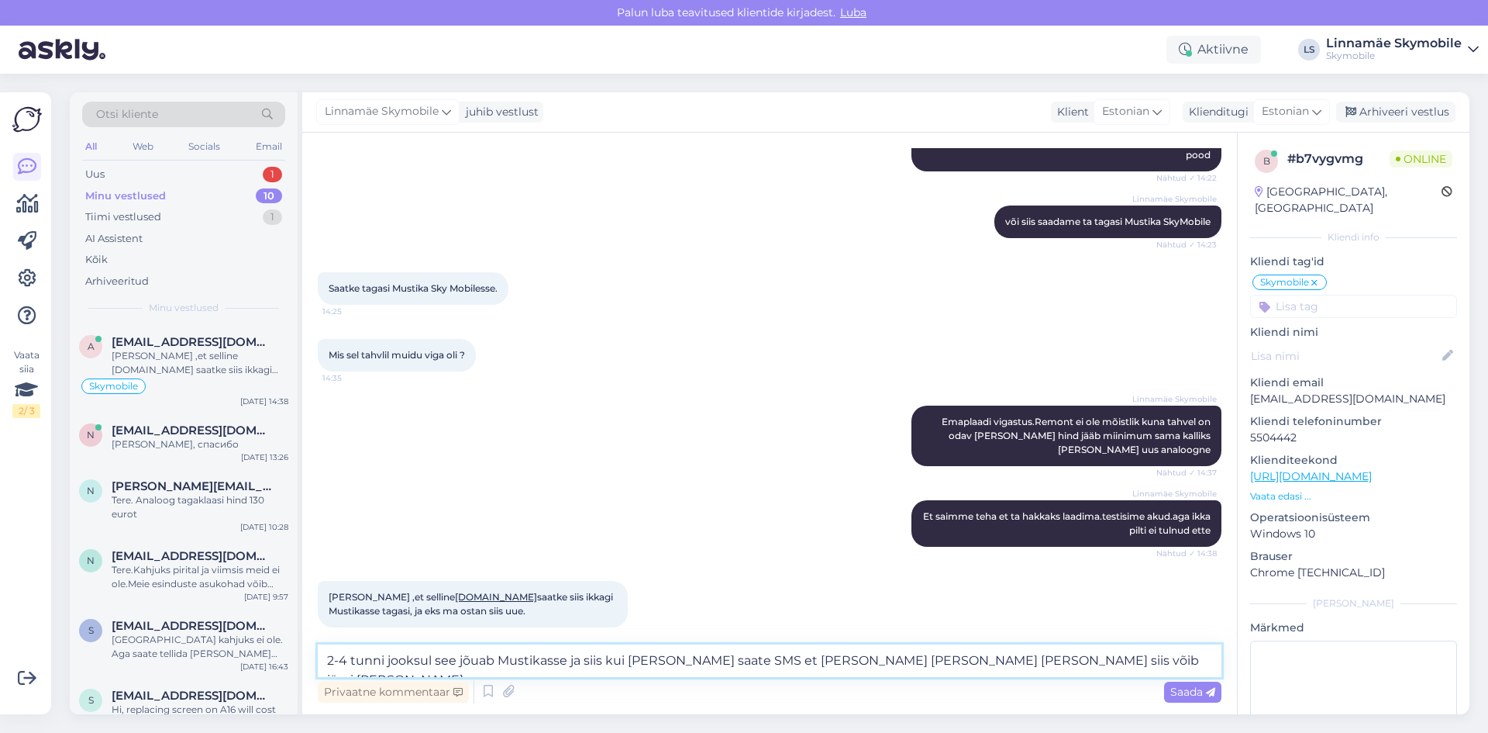
type textarea "2-4 tunni jooksul see jõuab Mustikasse ja siis kui [PERSON_NAME] saate SMS et […"
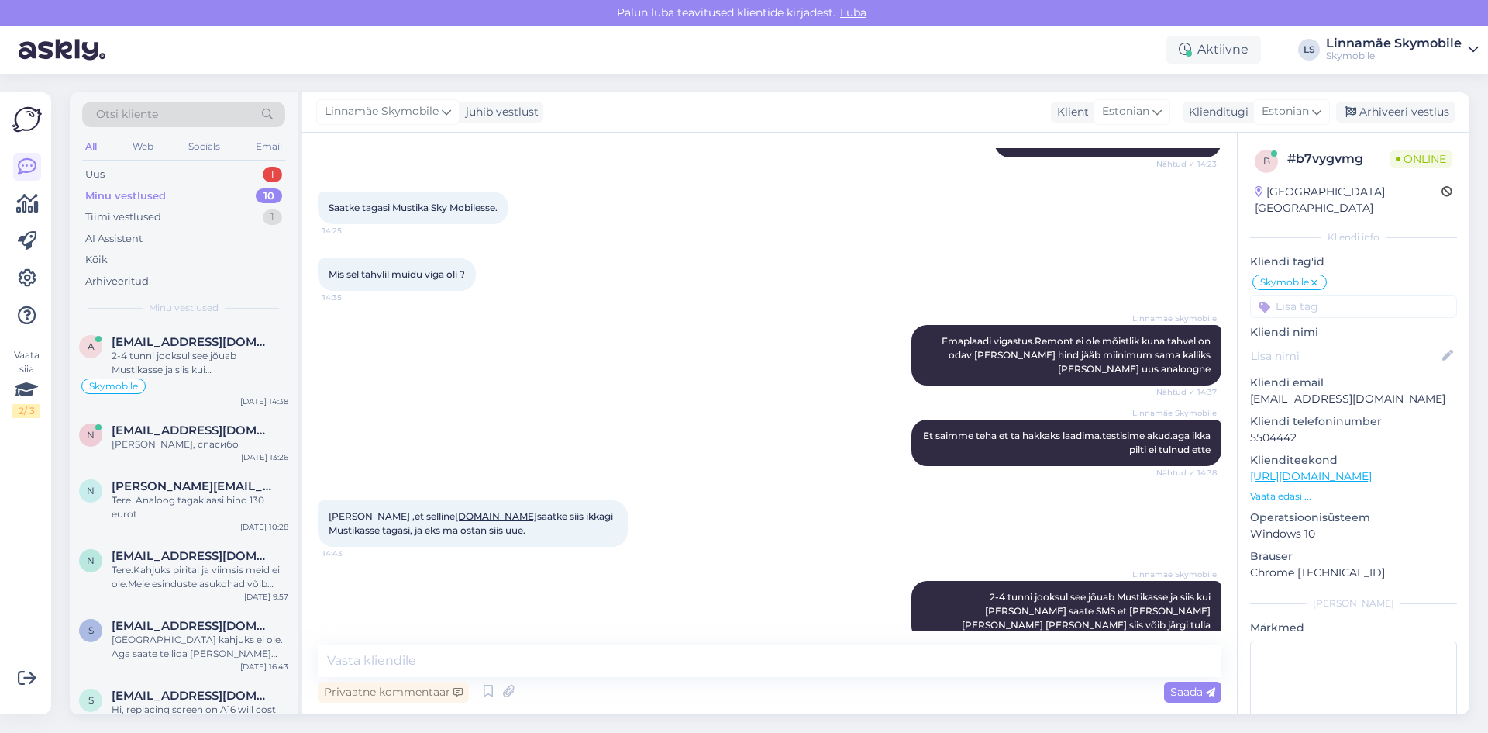
click at [646, 387] on div "Linnamäe Skymobile Emaplaadi vigastus.Remont ei ole mõistlik kuna tahvel on oda…" at bounding box center [770, 355] width 904 height 95
click at [184, 167] on div "Uus 1" at bounding box center [183, 175] width 203 height 22
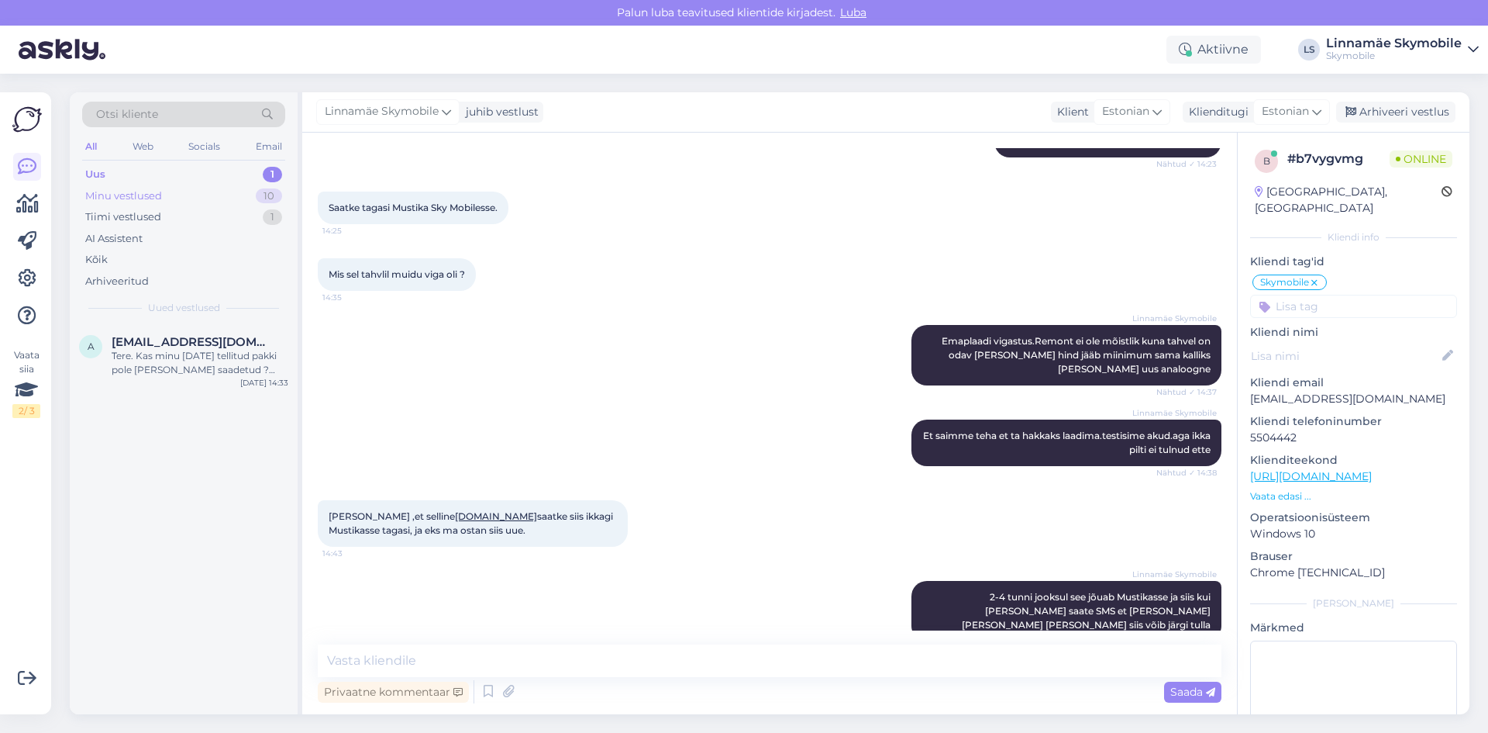
click at [160, 190] on div "Minu vestlused" at bounding box center [123, 196] width 77 height 16
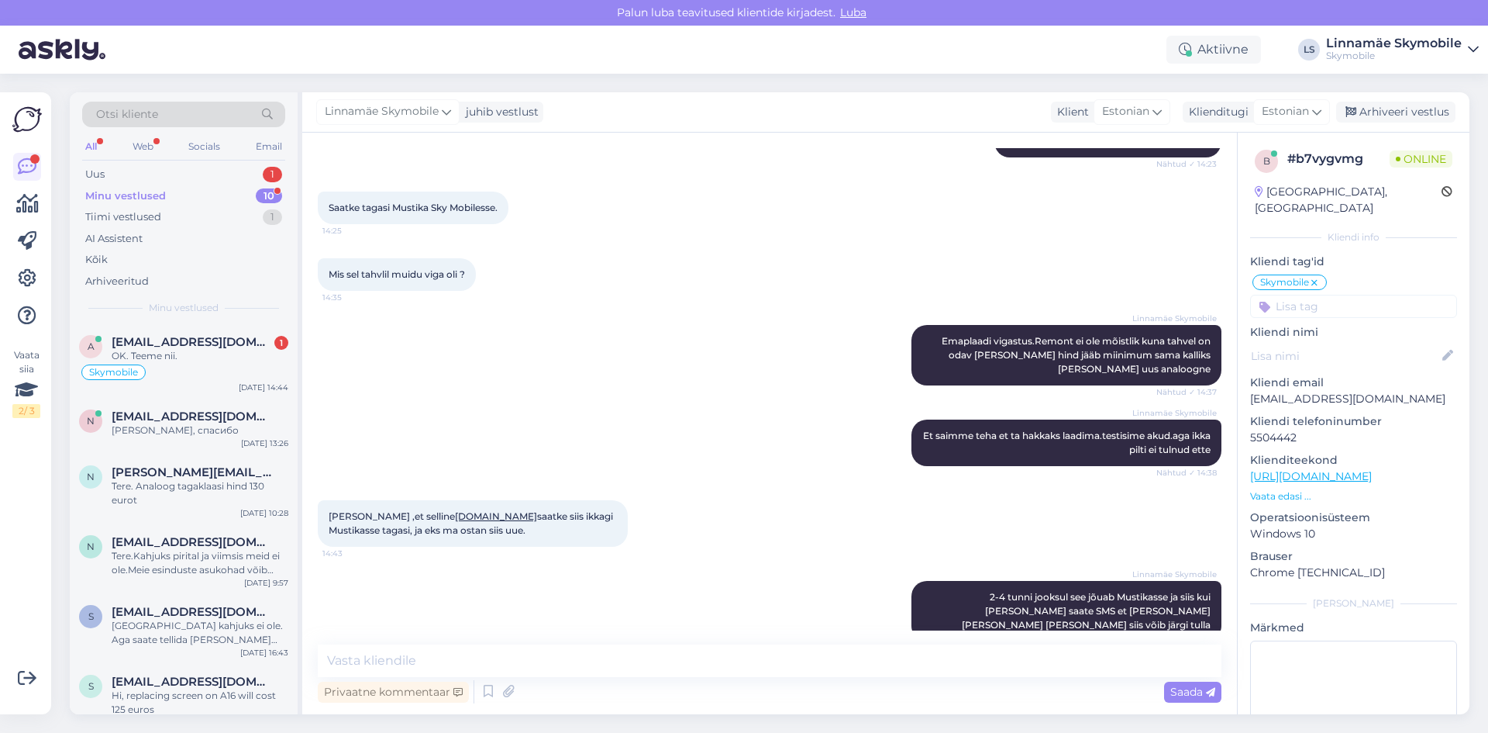
scroll to position [938, 0]
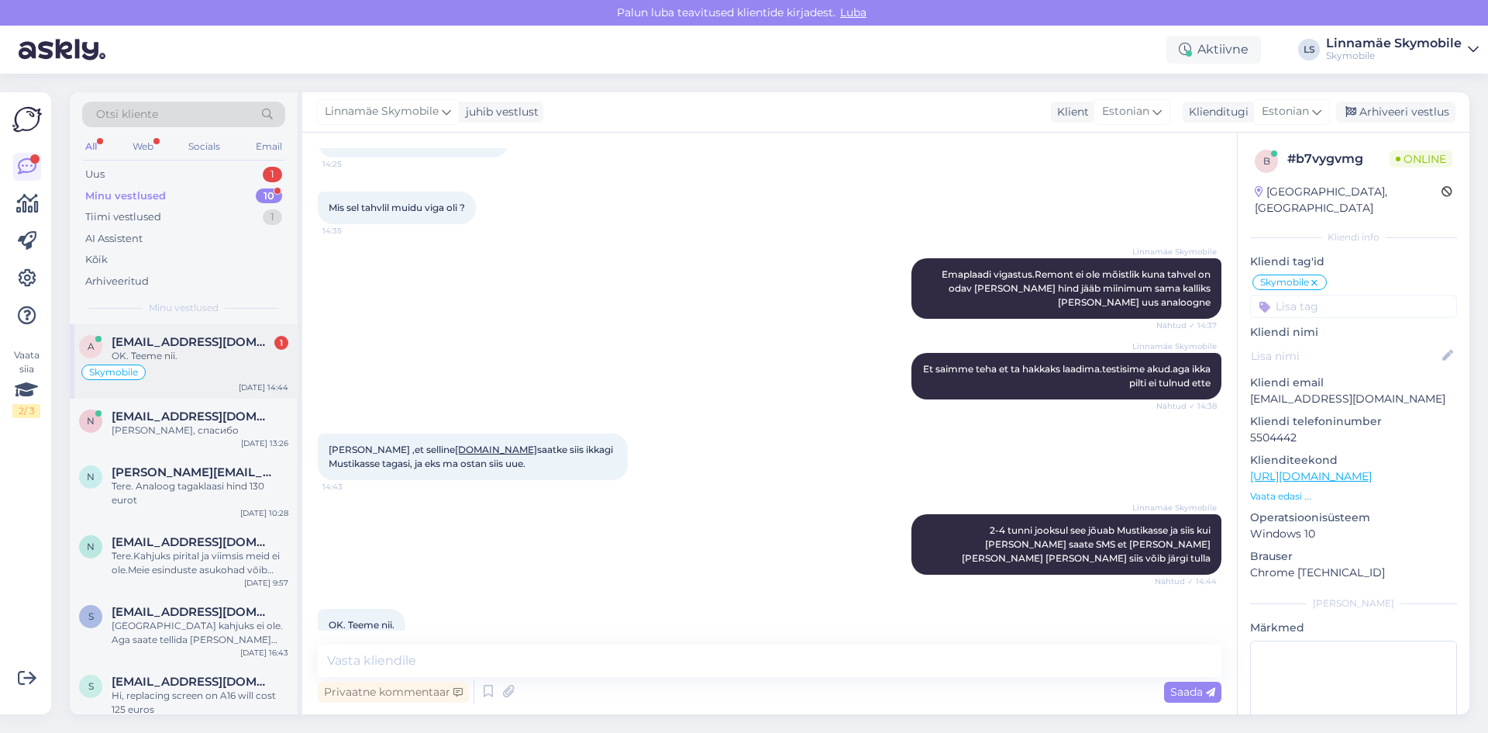
click at [167, 343] on span "[EMAIL_ADDRESS][DOMAIN_NAME]" at bounding box center [192, 342] width 161 height 14
click at [196, 368] on div "Skymobile" at bounding box center [183, 372] width 209 height 19
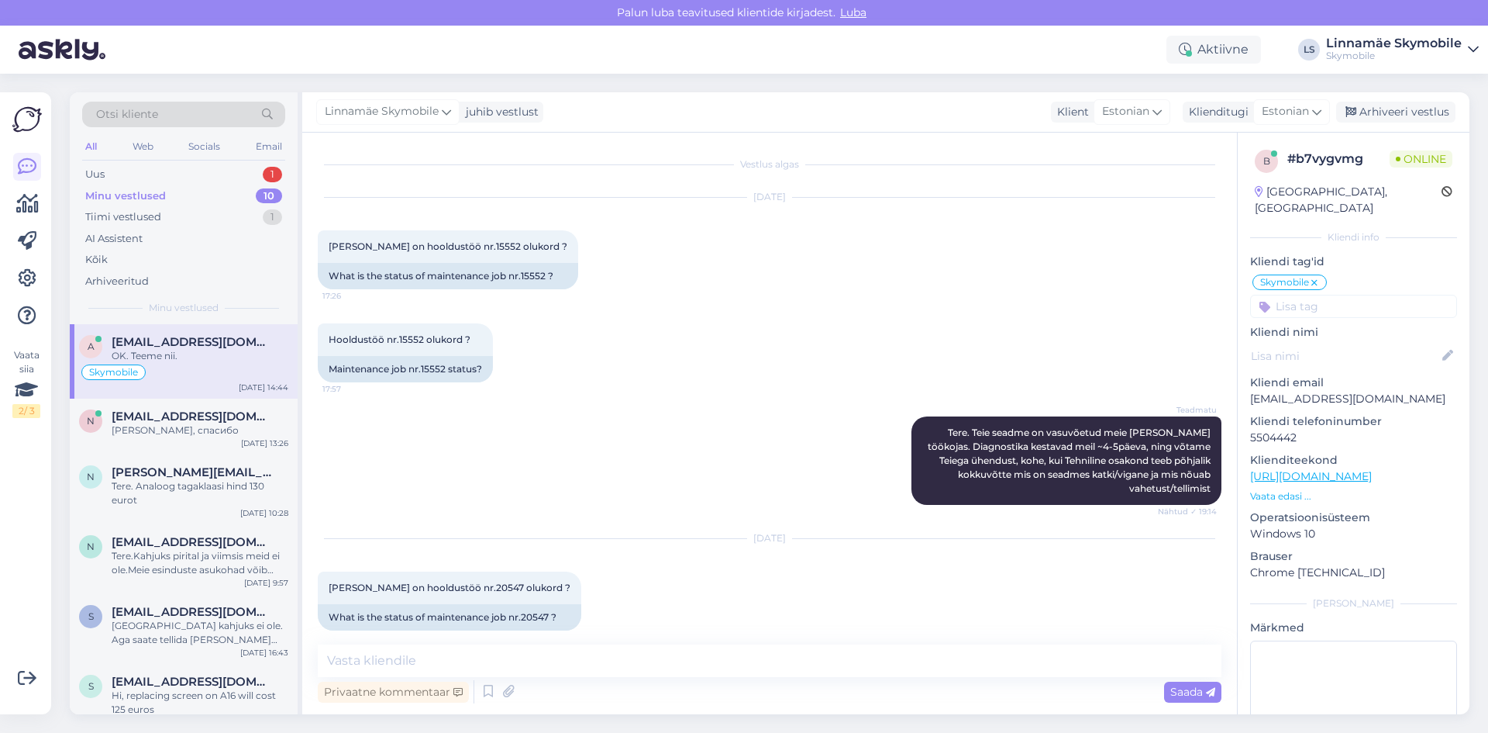
click at [579, 496] on div "Teadmatu Tere. Teie seadme on vasuvõetud meie remondi töökojas. Diagnostika kes…" at bounding box center [770, 460] width 904 height 122
click at [132, 174] on div "Uus 1" at bounding box center [183, 175] width 203 height 22
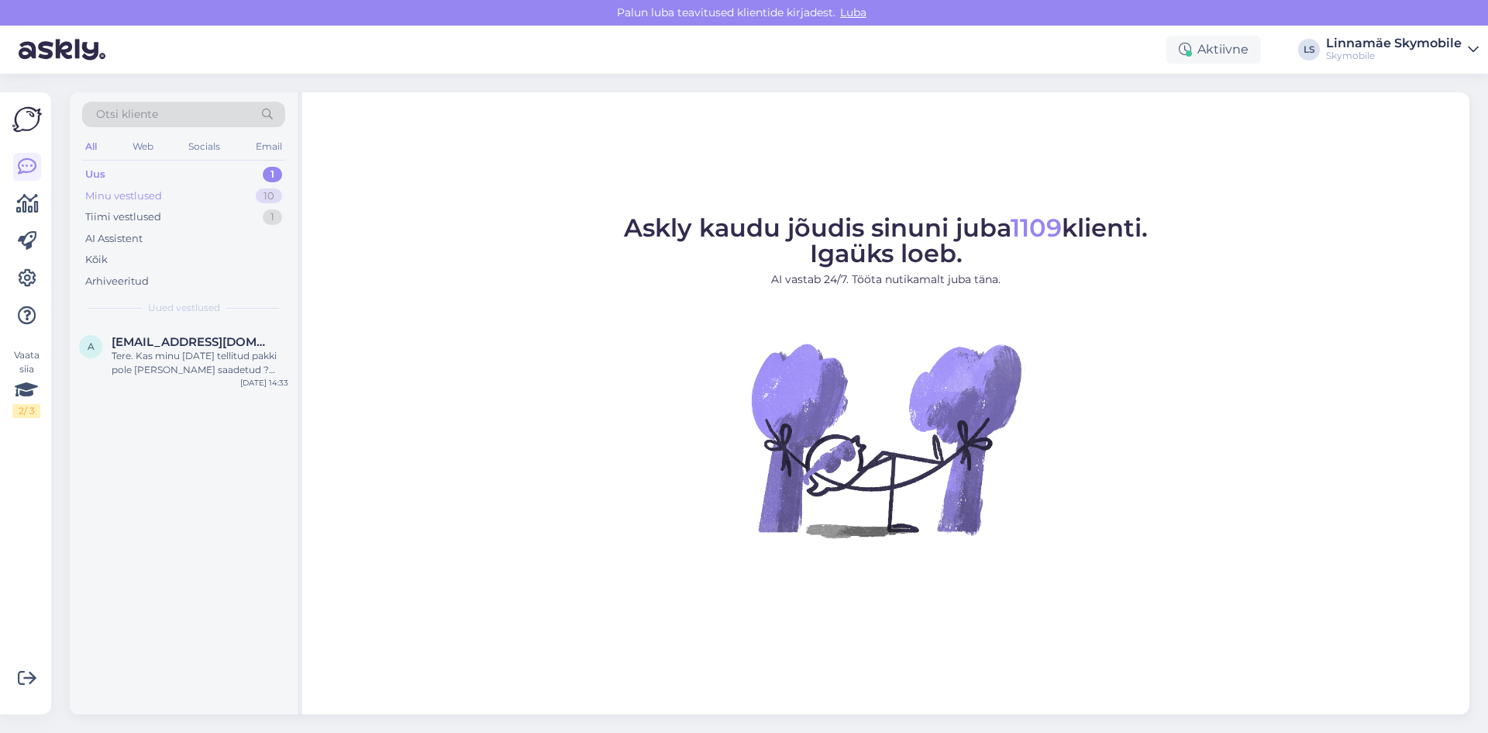
click at [134, 188] on div "Minu vestlused" at bounding box center [123, 196] width 77 height 16
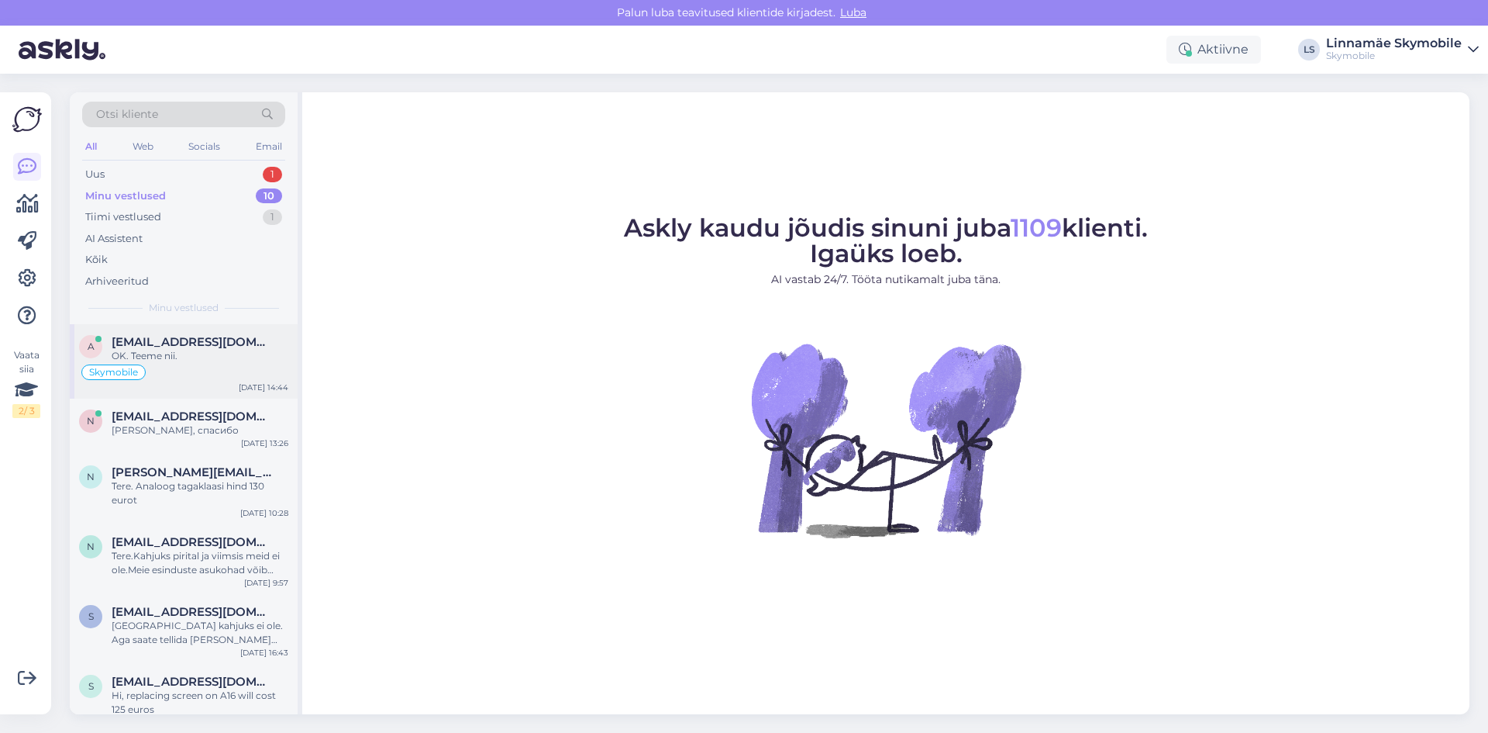
click at [192, 346] on span "[EMAIL_ADDRESS][DOMAIN_NAME]" at bounding box center [192, 342] width 161 height 14
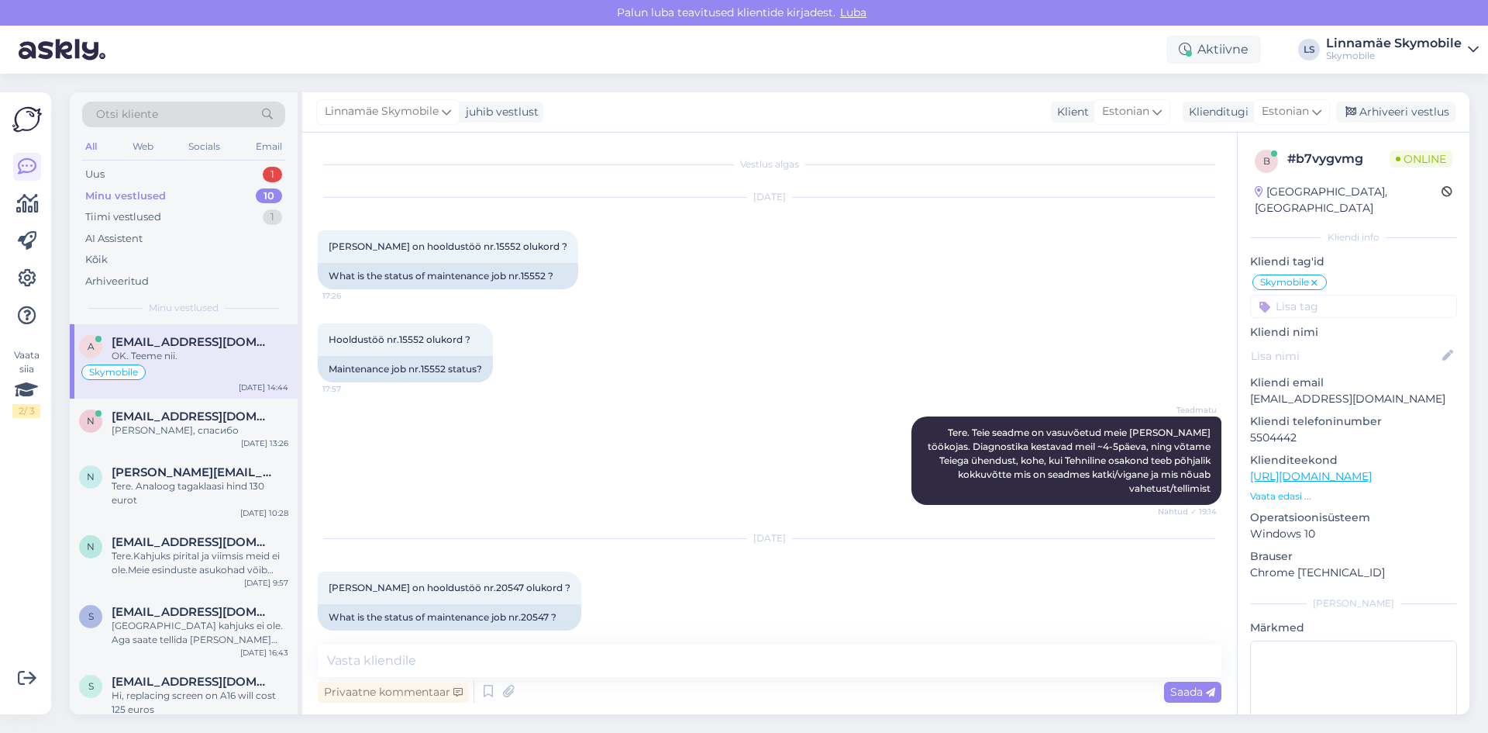
scroll to position [938, 0]
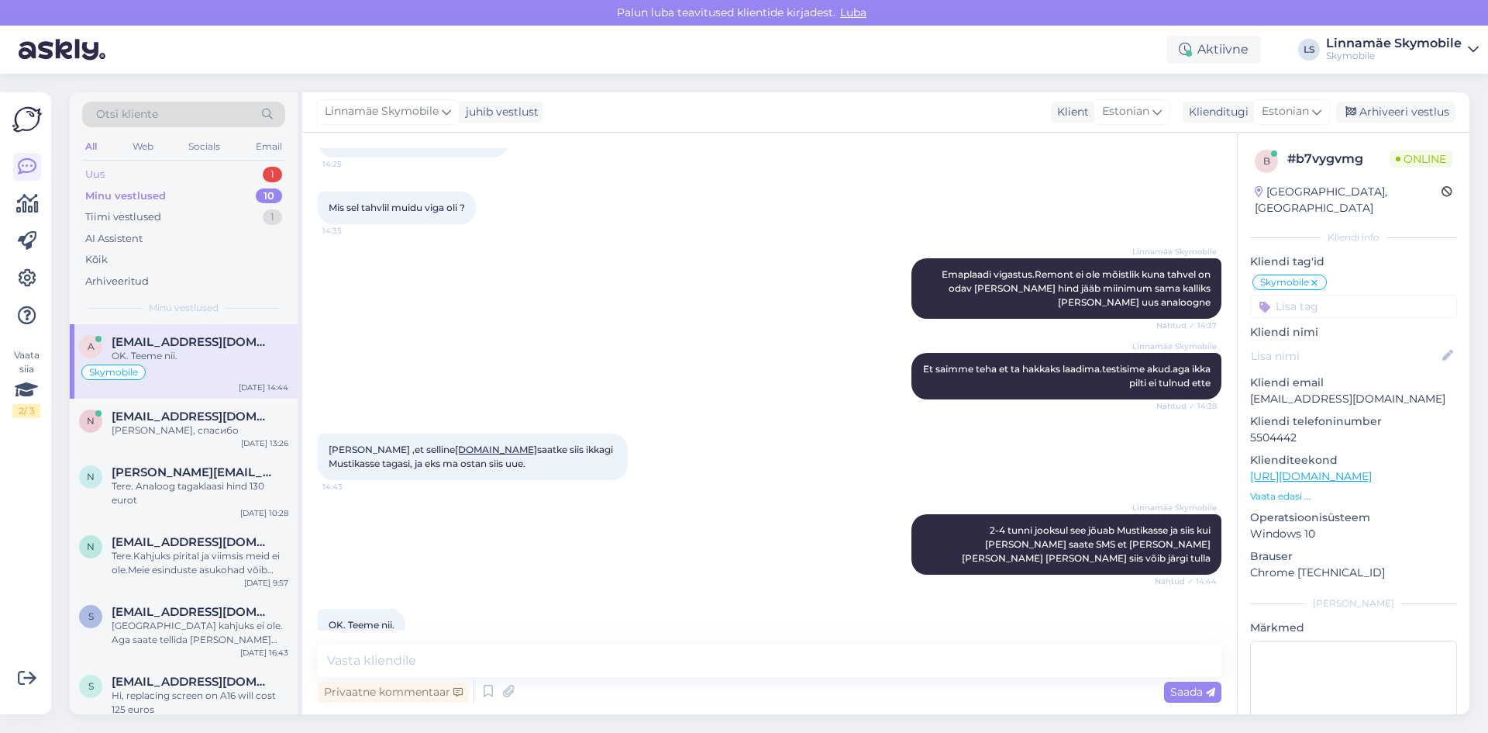
click at [194, 174] on div "Uus 1" at bounding box center [183, 175] width 203 height 22
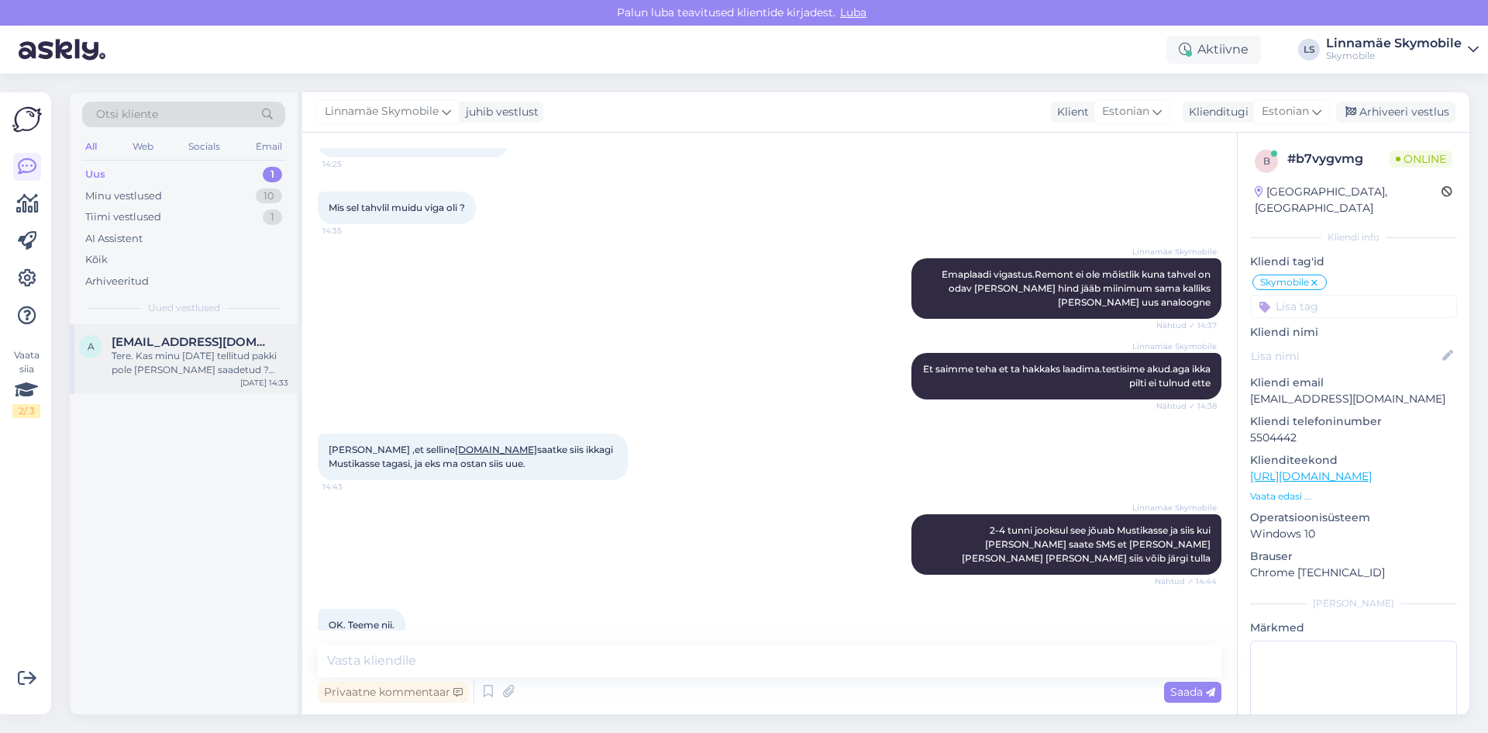
click at [149, 343] on span "[EMAIL_ADDRESS][DOMAIN_NAME]" at bounding box center [192, 342] width 161 height 14
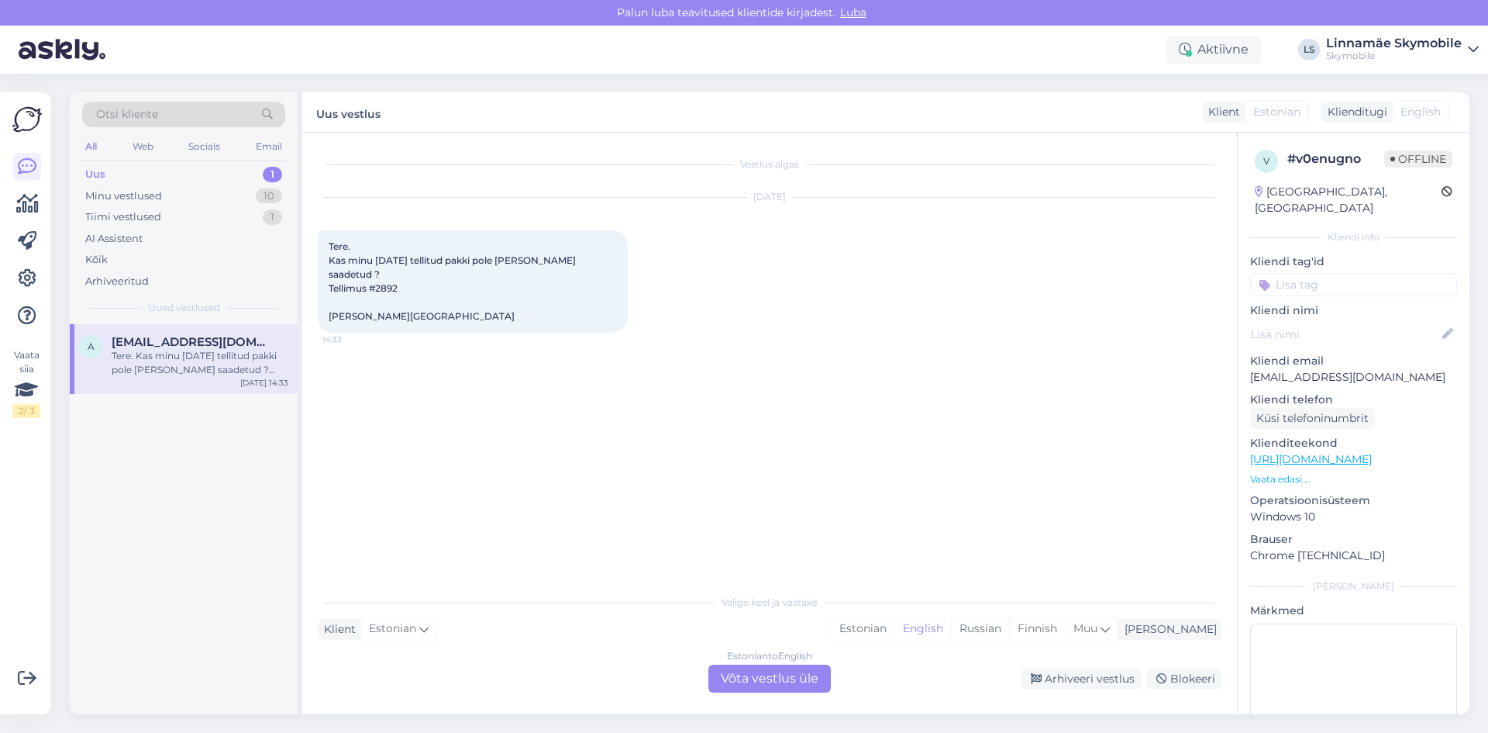
scroll to position [0, 0]
